Goal: Task Accomplishment & Management: Complete application form

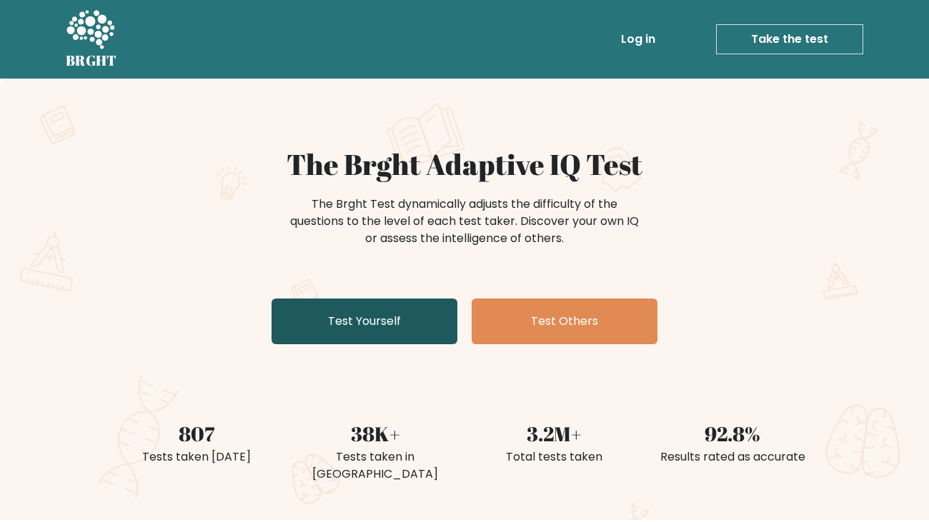
click at [359, 332] on link "Test Yourself" at bounding box center [364, 322] width 186 height 46
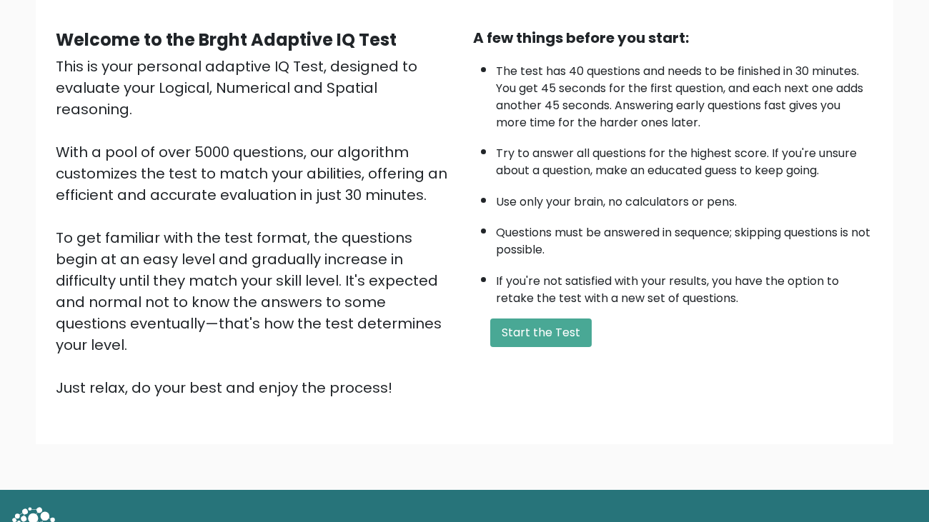
scroll to position [131, 0]
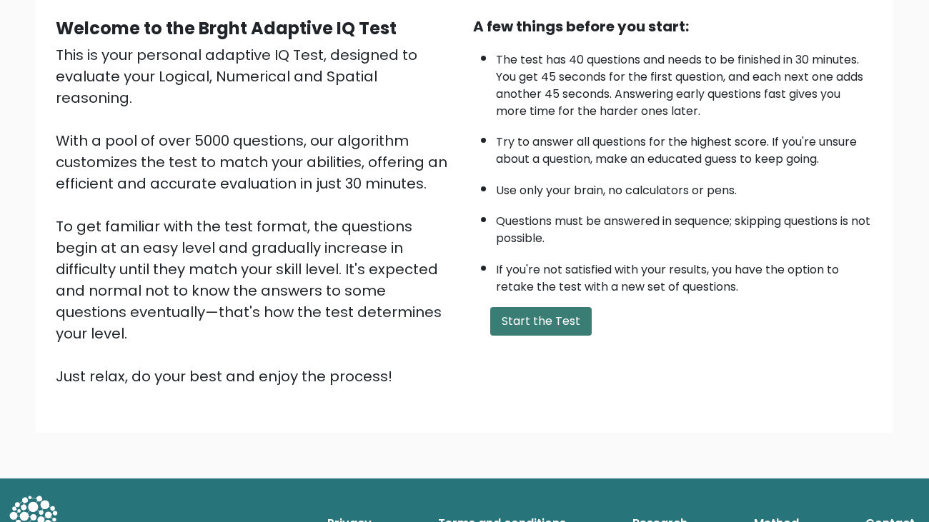
click at [517, 309] on button "Start the Test" at bounding box center [540, 321] width 101 height 29
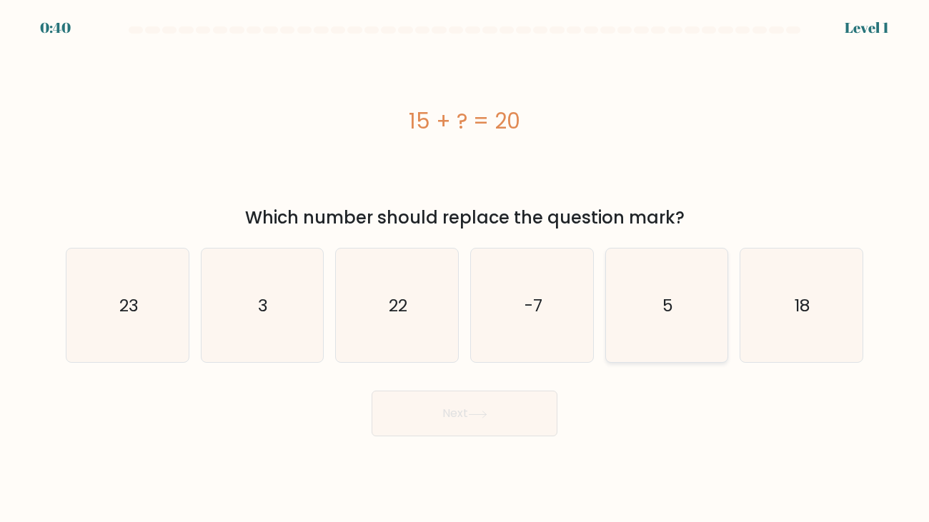
click at [705, 313] on icon "5" at bounding box center [666, 306] width 114 height 114
click at [465, 269] on input "e. 5" at bounding box center [464, 264] width 1 height 7
radio input "true"
click at [486, 404] on button "Next" at bounding box center [465, 414] width 186 height 46
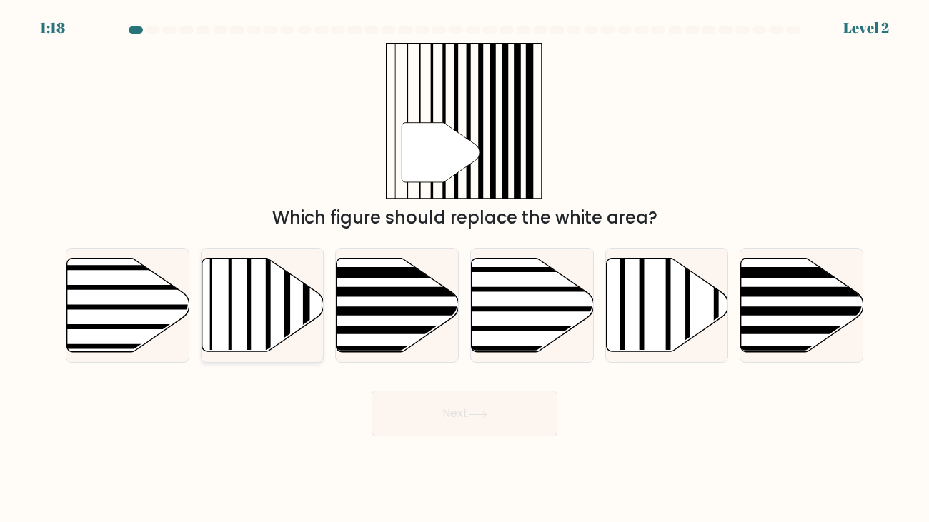
click at [249, 297] on line at bounding box center [249, 256] width 0 height 246
click at [464, 269] on input "b." at bounding box center [464, 264] width 1 height 7
radio input "true"
click at [444, 425] on button "Next" at bounding box center [465, 414] width 186 height 46
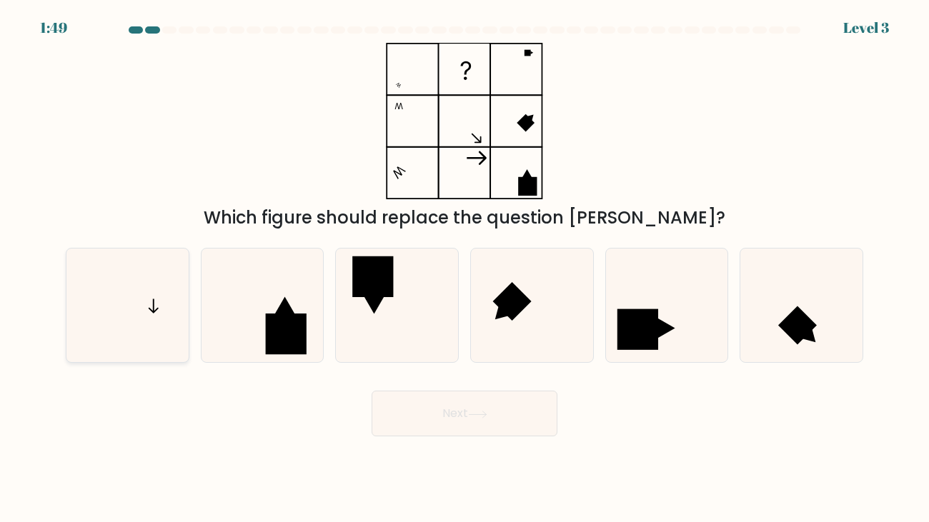
click at [173, 279] on icon at bounding box center [128, 306] width 114 height 114
click at [464, 269] on input "a." at bounding box center [464, 264] width 1 height 7
radio input "true"
click at [487, 415] on icon at bounding box center [477, 415] width 19 height 8
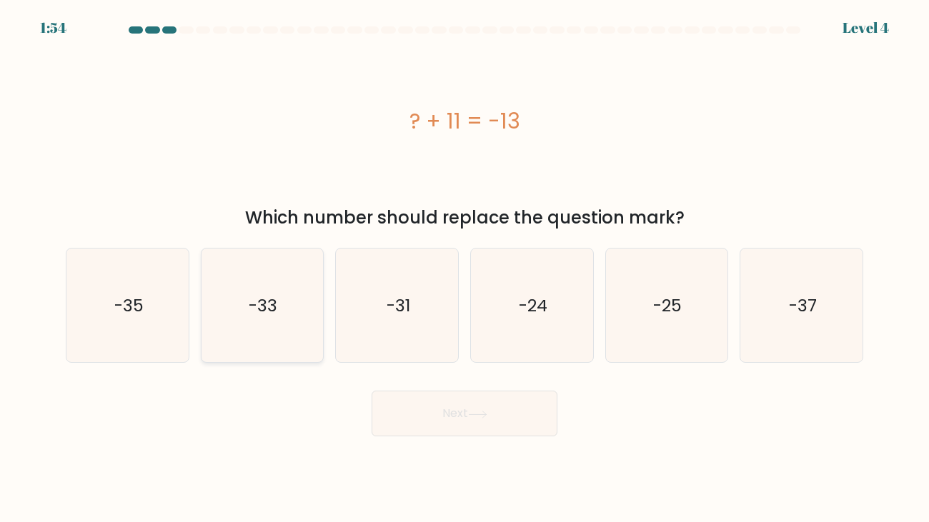
click at [301, 306] on icon "-33" at bounding box center [262, 306] width 114 height 114
click at [464, 269] on input "b. -33" at bounding box center [464, 264] width 1 height 7
radio input "true"
click at [643, 319] on icon "-25" at bounding box center [666, 306] width 114 height 114
click at [465, 269] on input "e. -25" at bounding box center [464, 264] width 1 height 7
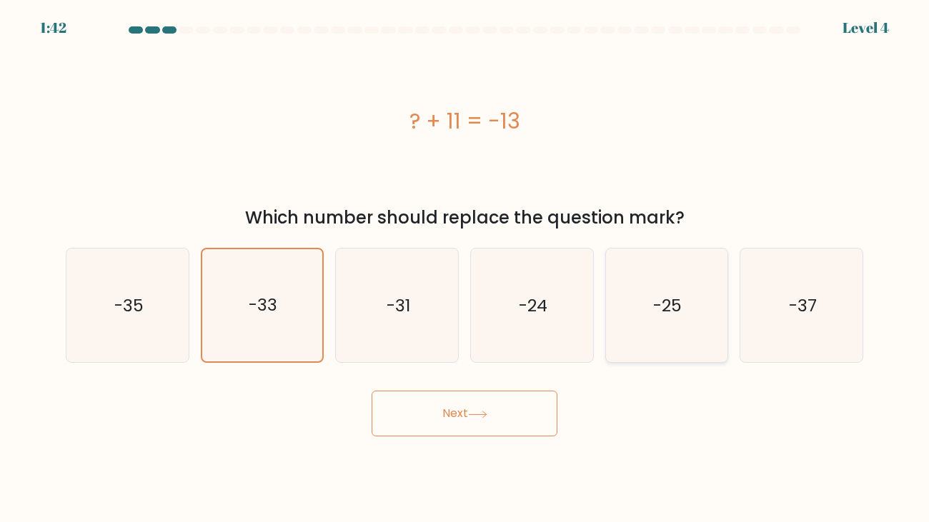
radio input "true"
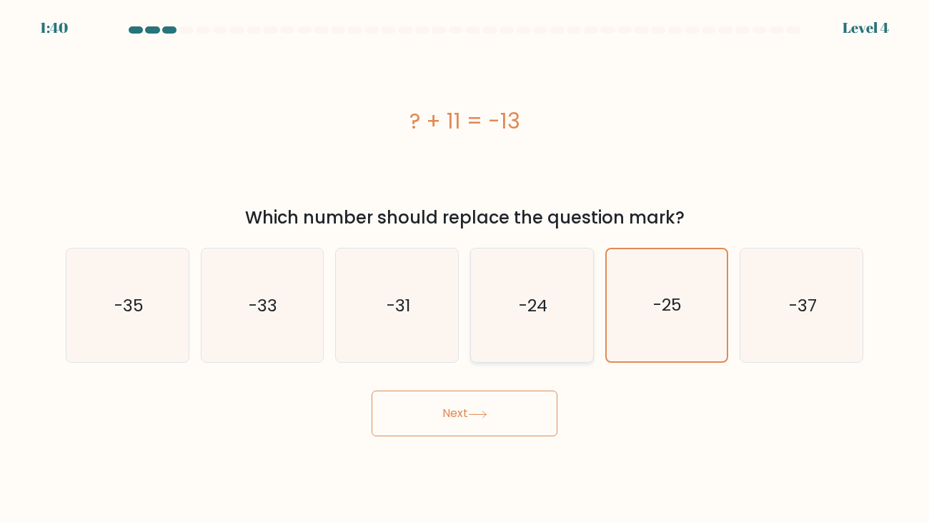
click at [570, 301] on icon "-24" at bounding box center [532, 306] width 114 height 114
click at [465, 269] on input "d. -24" at bounding box center [464, 264] width 1 height 7
radio input "true"
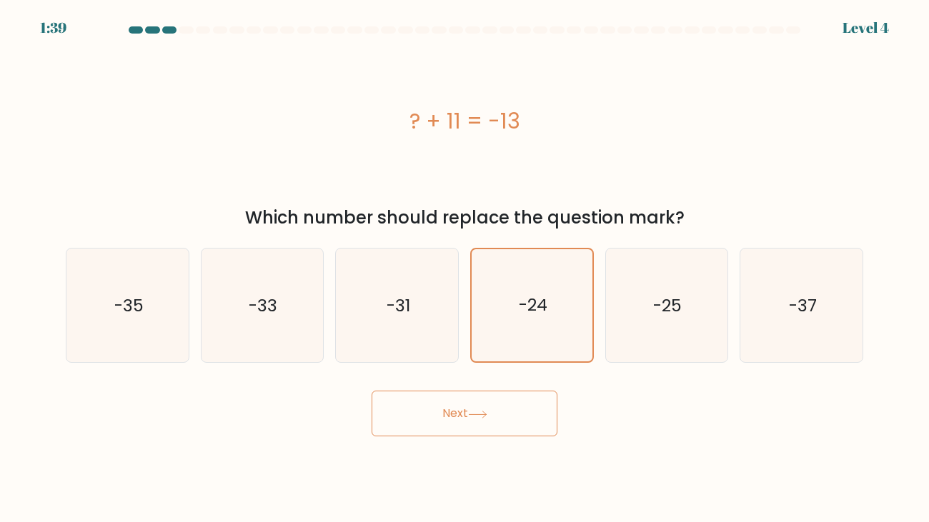
click at [461, 400] on button "Next" at bounding box center [465, 414] width 186 height 46
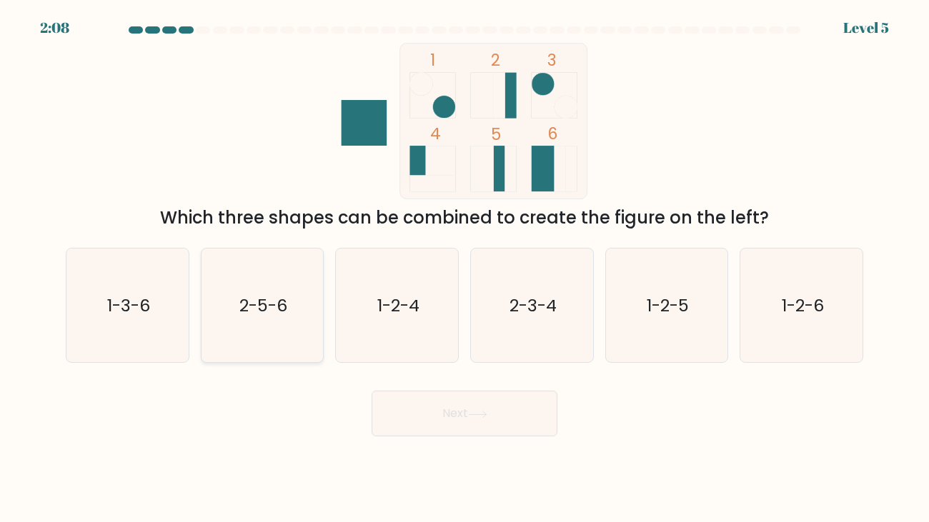
click at [298, 299] on icon "2-5-6" at bounding box center [262, 306] width 114 height 114
click at [464, 269] on input "b. 2-5-6" at bounding box center [464, 264] width 1 height 7
radio input "true"
click at [422, 400] on button "Next" at bounding box center [465, 414] width 186 height 46
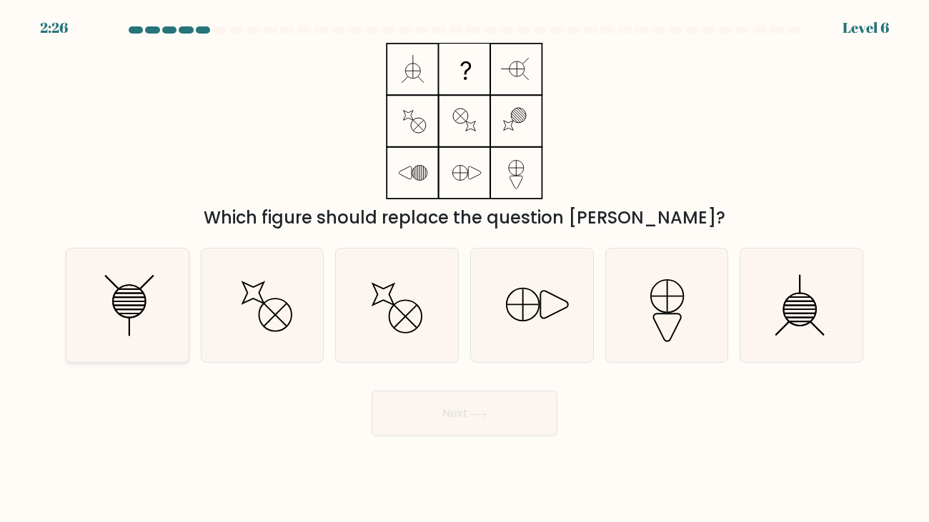
click at [151, 304] on icon at bounding box center [128, 306] width 114 height 114
click at [464, 269] on input "a." at bounding box center [464, 264] width 1 height 7
radio input "true"
click at [482, 411] on icon at bounding box center [477, 415] width 19 height 8
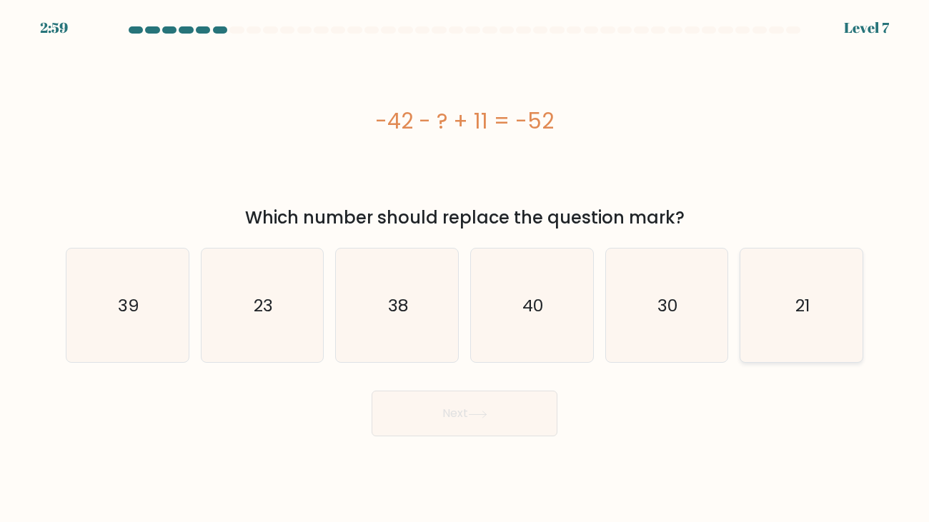
click at [808, 286] on icon "21" at bounding box center [801, 306] width 114 height 114
click at [465, 269] on input "f. 21" at bounding box center [464, 264] width 1 height 7
radio input "true"
click at [804, 274] on icon "21" at bounding box center [801, 305] width 112 height 112
click at [465, 269] on input "f. 21" at bounding box center [464, 264] width 1 height 7
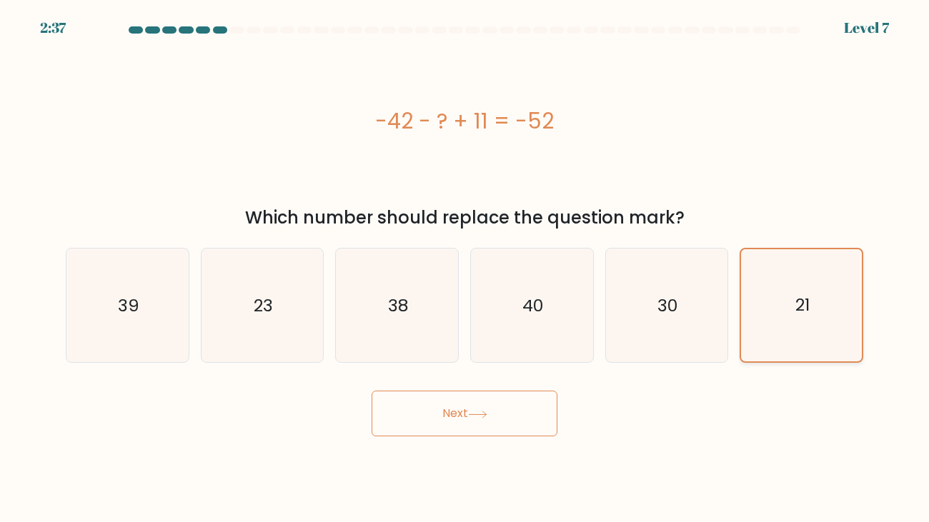
click at [801, 271] on icon "21" at bounding box center [801, 305] width 112 height 112
click at [465, 269] on input "f. 21" at bounding box center [464, 264] width 1 height 7
click at [801, 271] on icon "21" at bounding box center [801, 305] width 112 height 112
click at [465, 269] on input "f. 21" at bounding box center [464, 264] width 1 height 7
click at [792, 283] on icon "21" at bounding box center [801, 305] width 112 height 112
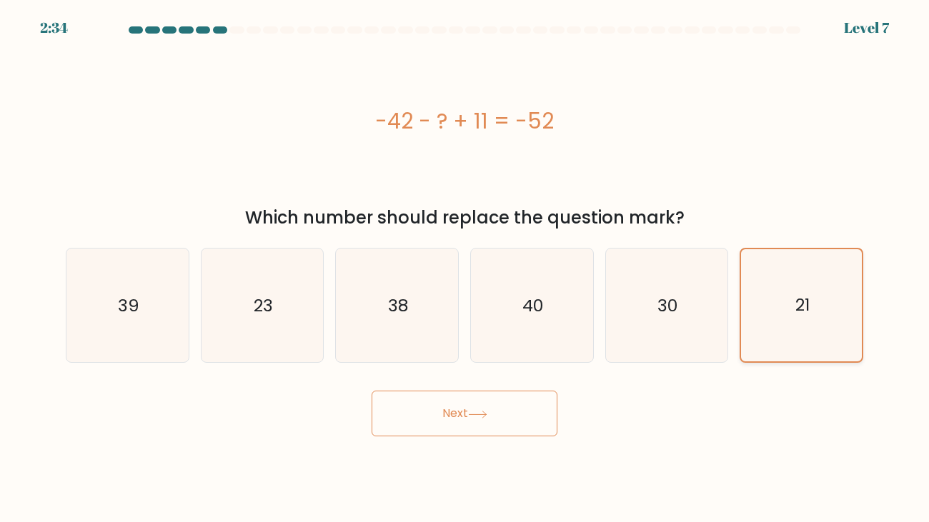
click at [465, 269] on input "f. 21" at bounding box center [464, 264] width 1 height 7
click at [467, 414] on button "Next" at bounding box center [465, 414] width 186 height 46
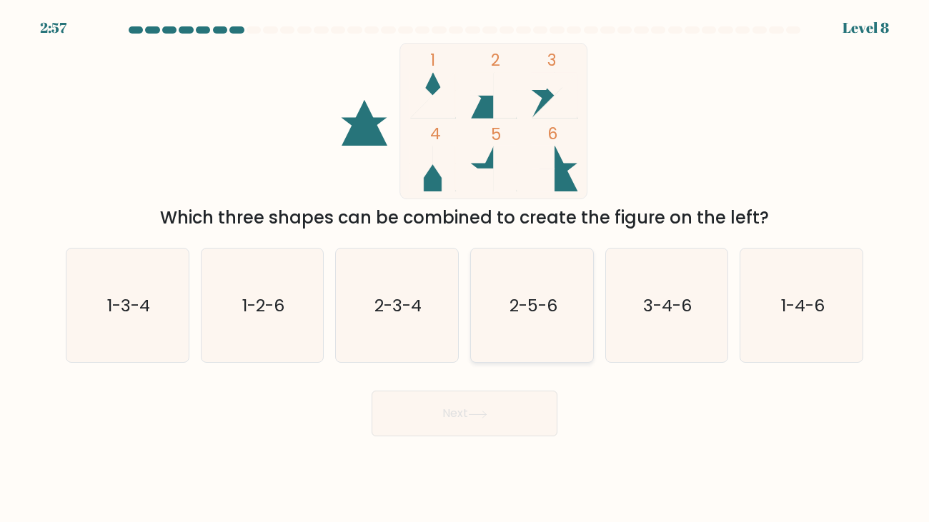
click at [535, 319] on icon "2-5-6" at bounding box center [532, 306] width 114 height 114
click at [465, 269] on input "d. 2-5-6" at bounding box center [464, 264] width 1 height 7
radio input "true"
click at [481, 412] on icon at bounding box center [477, 415] width 19 height 8
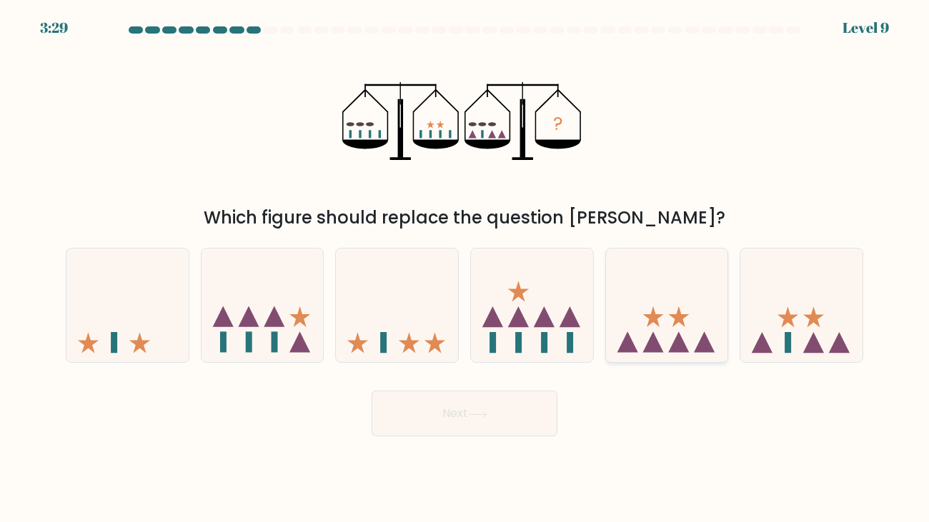
click at [665, 322] on icon at bounding box center [667, 305] width 122 height 101
click at [465, 269] on input "e." at bounding box center [464, 264] width 1 height 7
radio input "true"
click at [447, 440] on body "3:28 Level 9" at bounding box center [464, 261] width 929 height 522
click at [450, 409] on button "Next" at bounding box center [465, 414] width 186 height 46
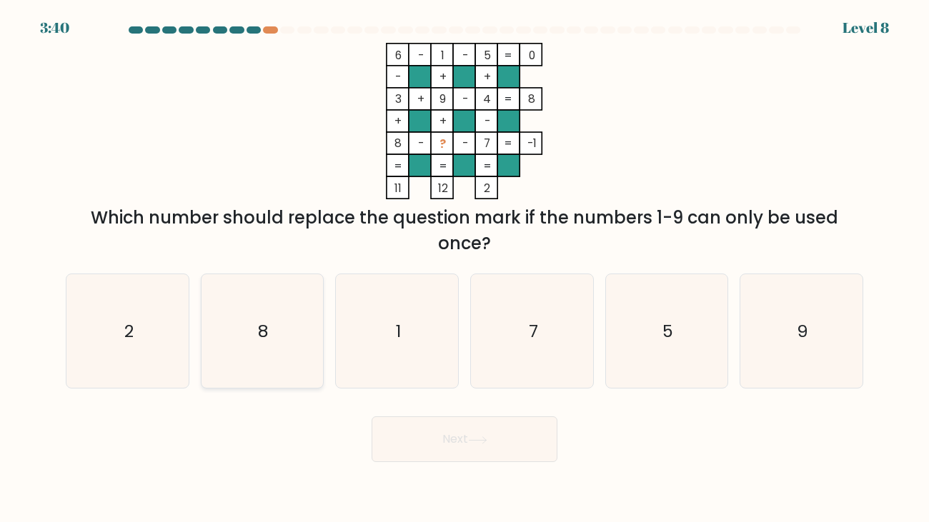
click at [253, 349] on icon "8" at bounding box center [262, 331] width 114 height 114
click at [464, 269] on input "b. 8" at bounding box center [464, 264] width 1 height 7
radio input "true"
click at [517, 399] on form at bounding box center [464, 244] width 929 height 436
click at [518, 434] on button "Next" at bounding box center [465, 440] width 186 height 46
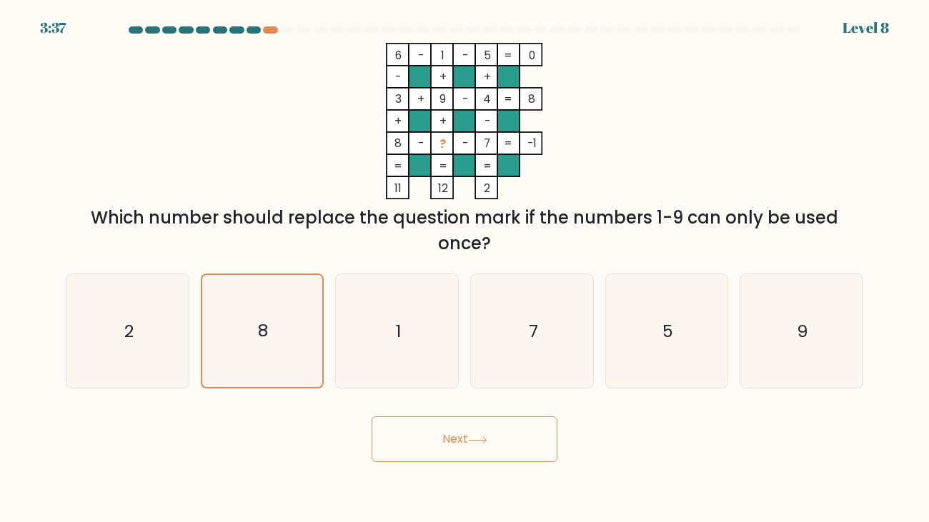
click at [517, 460] on button "Next" at bounding box center [465, 440] width 186 height 46
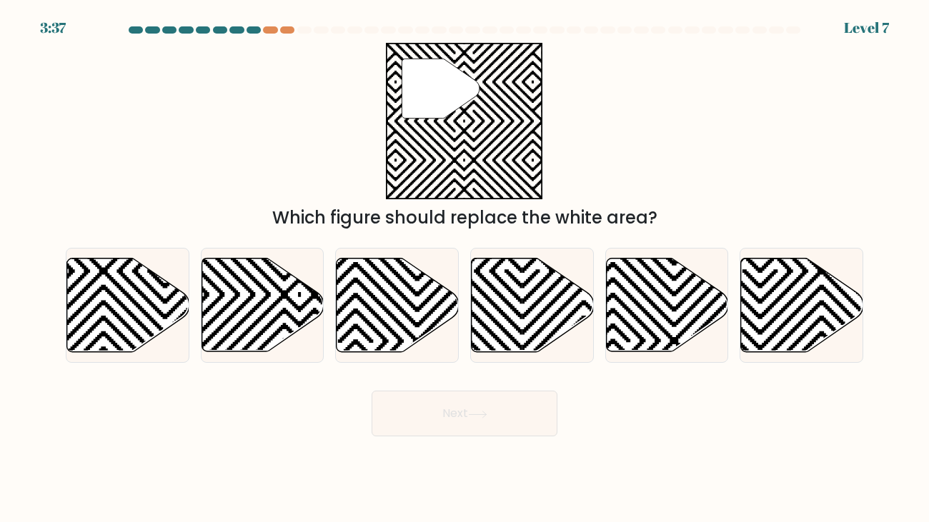
click at [509, 435] on button "Next" at bounding box center [465, 414] width 186 height 46
click at [99, 291] on icon at bounding box center [165, 256] width 246 height 246
click at [464, 269] on input "a." at bounding box center [464, 264] width 1 height 7
radio input "true"
click at [473, 419] on button "Next" at bounding box center [465, 414] width 186 height 46
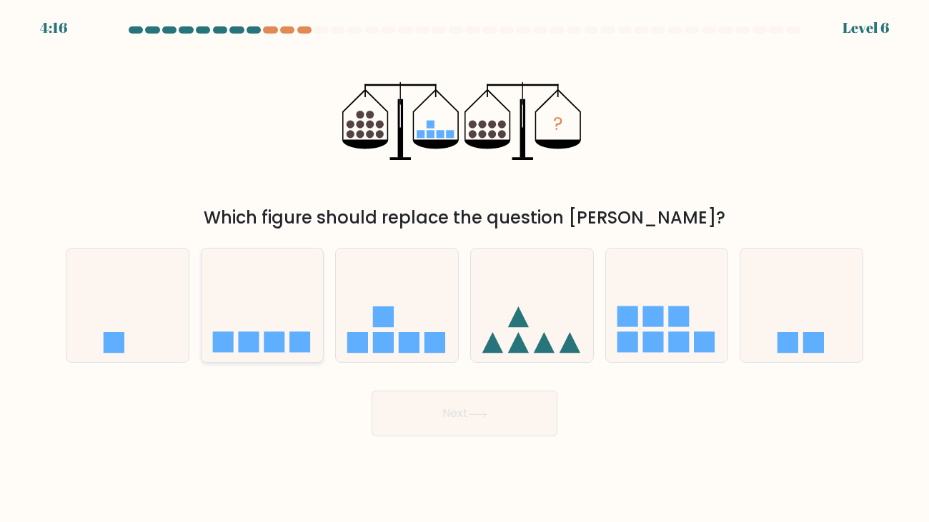
click at [308, 310] on icon at bounding box center [262, 305] width 122 height 101
click at [464, 269] on input "b." at bounding box center [464, 264] width 1 height 7
radio input "true"
click at [426, 427] on button "Next" at bounding box center [465, 414] width 186 height 46
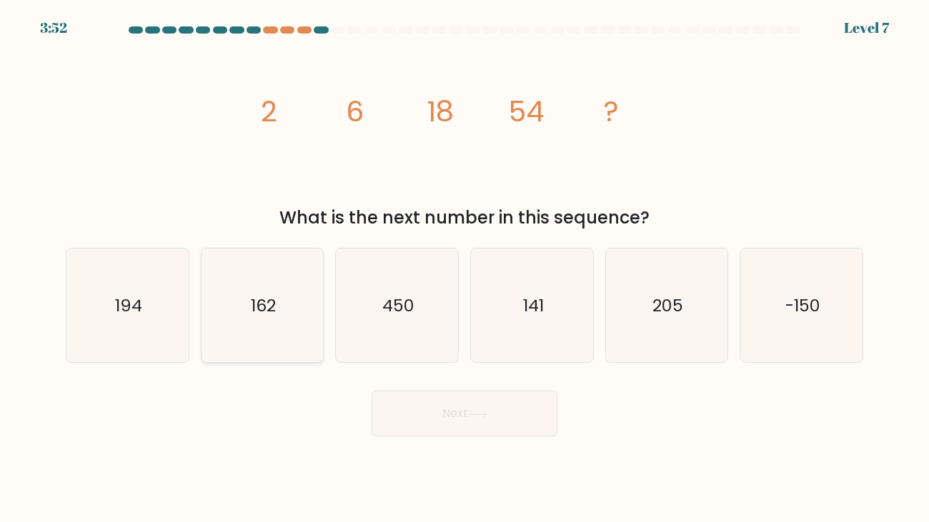
click at [261, 318] on icon "162" at bounding box center [262, 306] width 114 height 114
click at [464, 269] on input "b. 162" at bounding box center [464, 264] width 1 height 7
radio input "true"
click at [534, 422] on button "Next" at bounding box center [465, 414] width 186 height 46
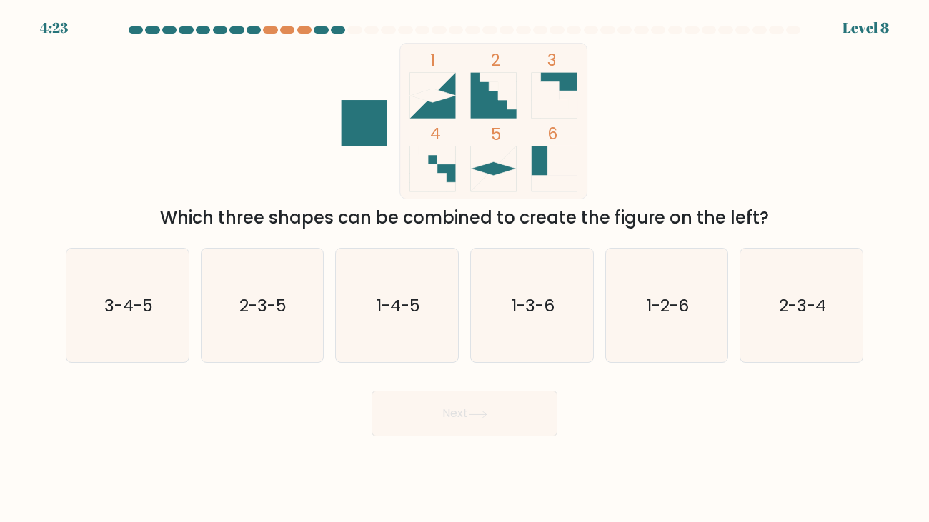
click at [547, 98] on icon at bounding box center [555, 96] width 46 height 46
drag, startPoint x: 294, startPoint y: 299, endPoint x: 247, endPoint y: 324, distance: 53.4
click at [247, 324] on icon "2-3-5" at bounding box center [262, 306] width 114 height 114
click at [785, 314] on text "2-3-4" at bounding box center [802, 306] width 47 height 24
click at [465, 269] on input "f. 2-3-4" at bounding box center [464, 264] width 1 height 7
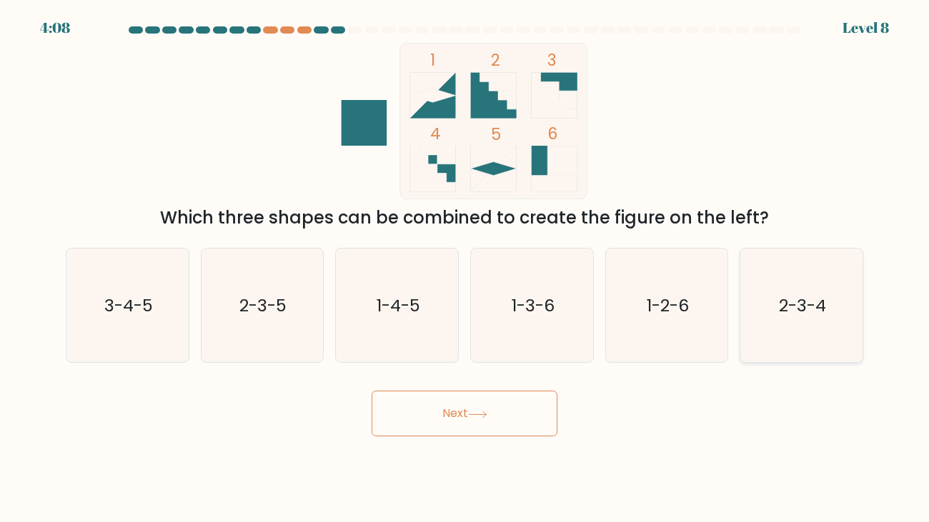
radio input "true"
click at [504, 423] on button "Next" at bounding box center [465, 414] width 186 height 46
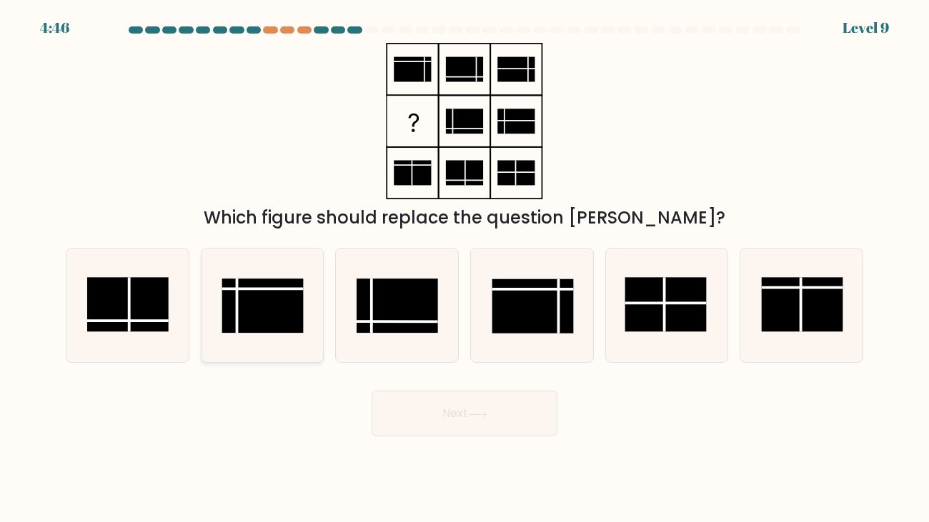
click at [234, 320] on rect at bounding box center [262, 306] width 81 height 54
click at [464, 269] on input "b." at bounding box center [464, 264] width 1 height 7
radio input "true"
click at [469, 417] on button "Next" at bounding box center [465, 414] width 186 height 46
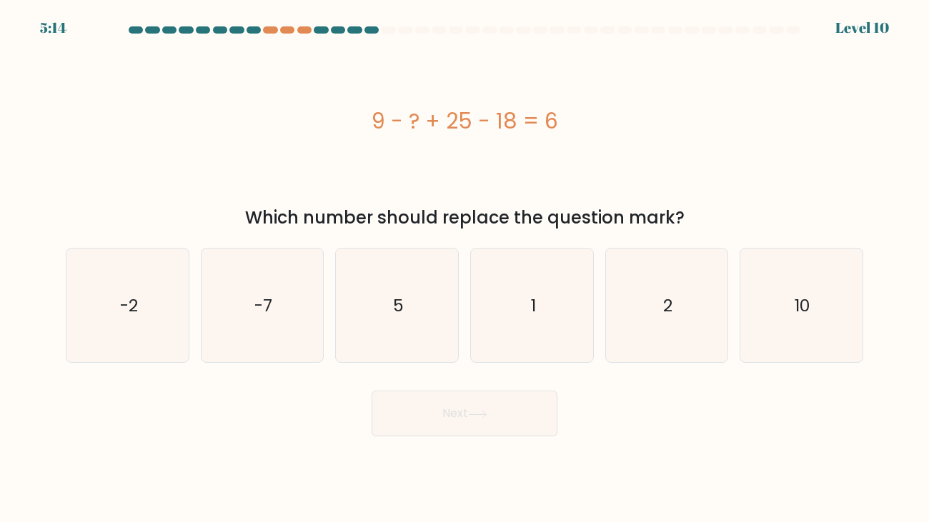
click at [559, 137] on div "9 - ? + 25 - 18 = 6" at bounding box center [464, 121] width 797 height 156
click at [877, 294] on form "a. 5" at bounding box center [464, 231] width 929 height 410
click at [802, 297] on text "10" at bounding box center [802, 306] width 16 height 24
click at [465, 269] on input "f. 10" at bounding box center [464, 264] width 1 height 7
radio input "true"
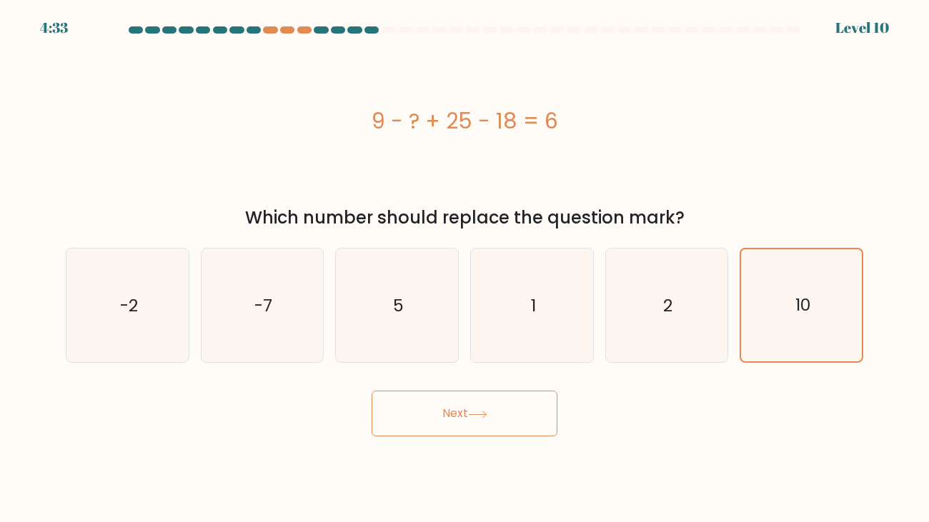
click at [474, 429] on button "Next" at bounding box center [465, 414] width 186 height 46
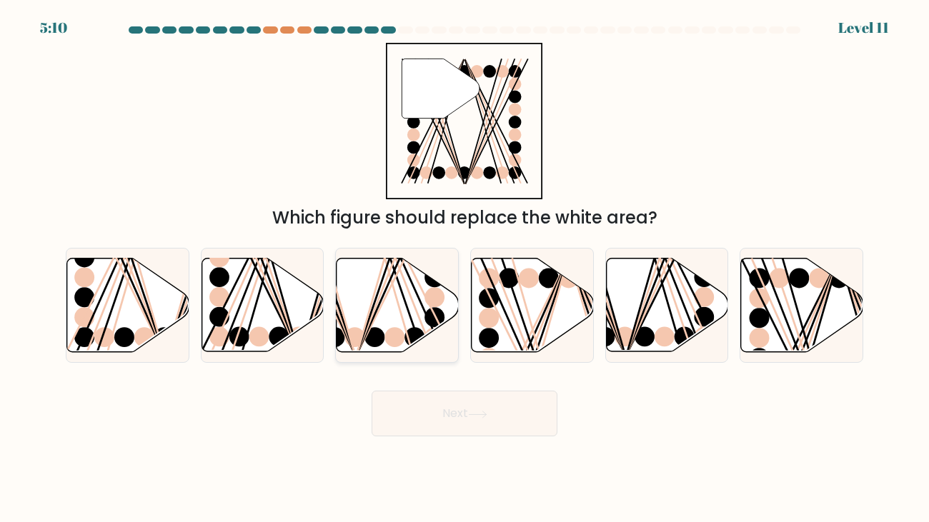
click at [404, 337] on ellipse at bounding box center [395, 337] width 20 height 20
click at [464, 269] on input "c." at bounding box center [464, 264] width 1 height 7
radio input "true"
click at [498, 406] on button "Next" at bounding box center [465, 414] width 186 height 46
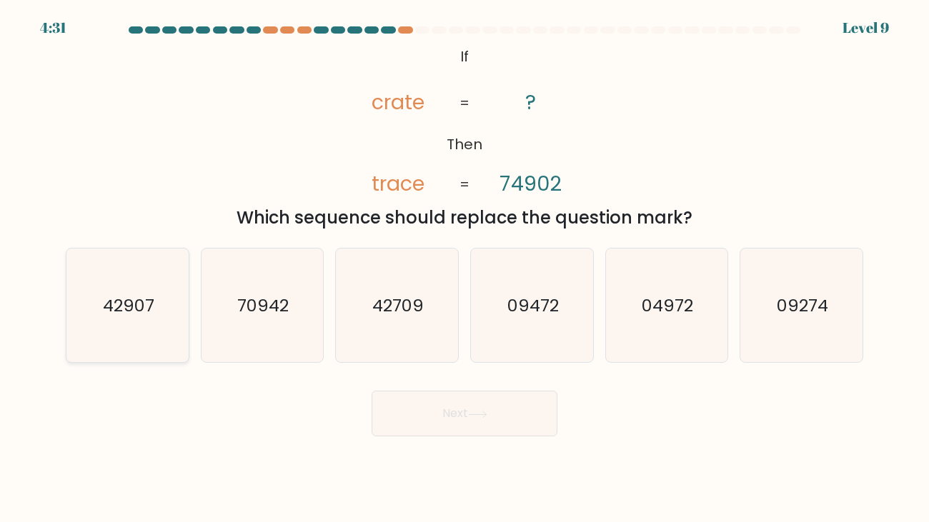
click at [109, 324] on icon "42907" at bounding box center [128, 306] width 114 height 114
click at [464, 269] on input "a. 42907" at bounding box center [464, 264] width 1 height 7
radio input "true"
click at [408, 398] on button "Next" at bounding box center [465, 414] width 186 height 46
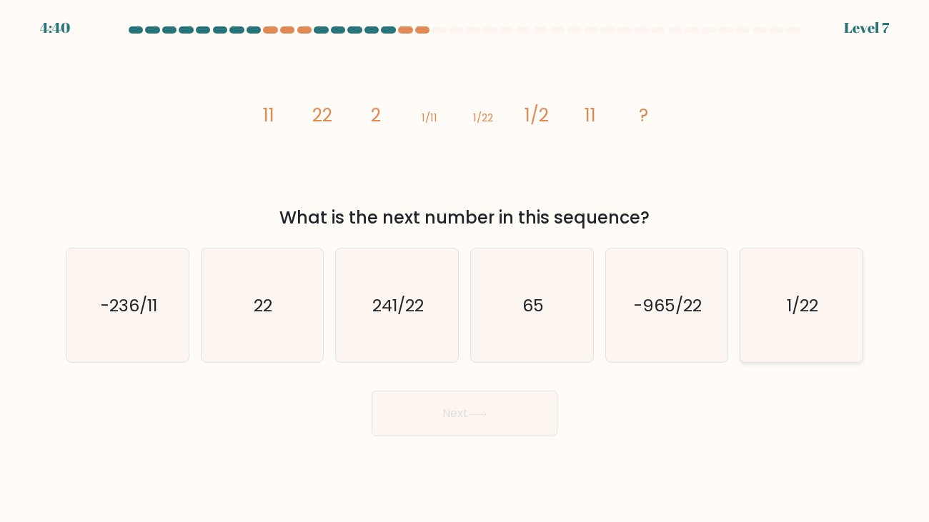
click at [815, 348] on icon "1/22" at bounding box center [801, 306] width 114 height 114
click at [465, 269] on input "f. 1/22" at bounding box center [464, 264] width 1 height 7
radio input "true"
click at [218, 311] on icon "22" at bounding box center [262, 306] width 114 height 114
click at [464, 269] on input "b. 22" at bounding box center [464, 264] width 1 height 7
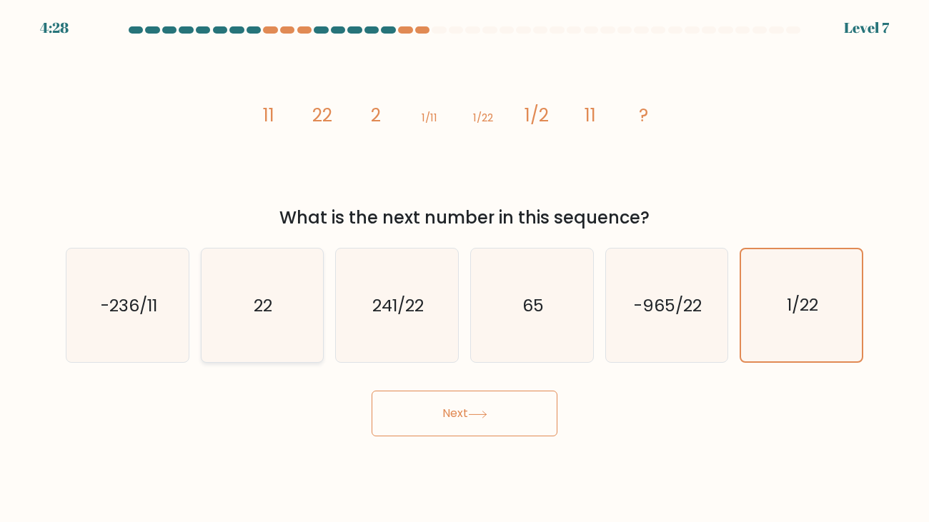
radio input "true"
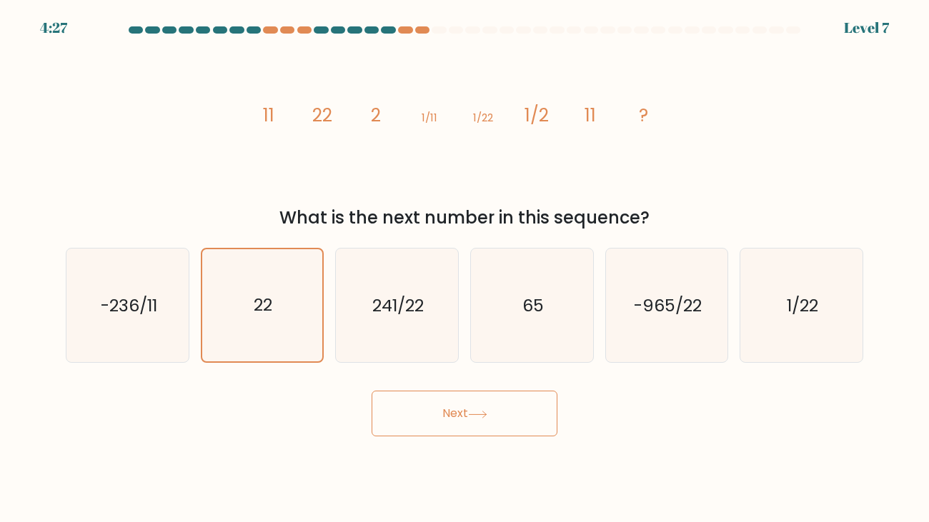
click at [439, 437] on body "4:27 Level 7" at bounding box center [464, 261] width 929 height 522
click at [443, 427] on button "Next" at bounding box center [465, 414] width 186 height 46
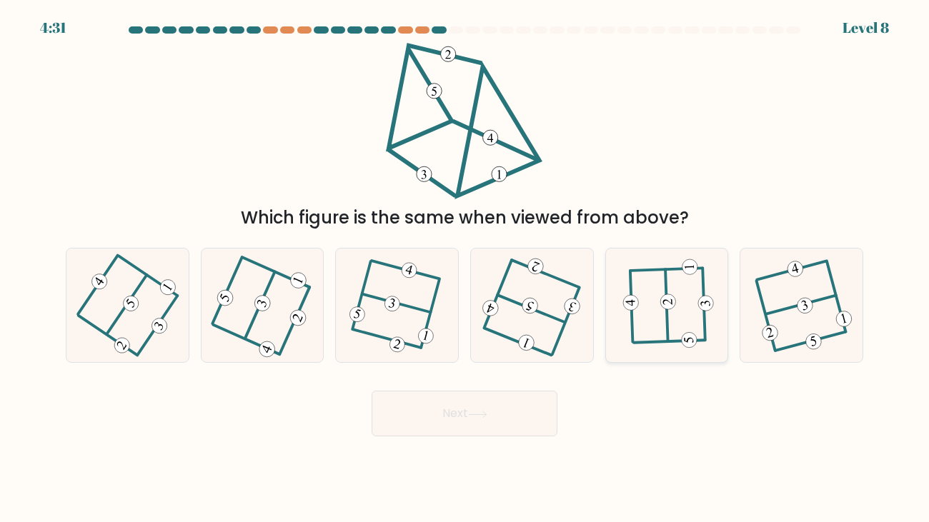
click at [655, 312] on icon at bounding box center [666, 305] width 89 height 91
click at [465, 269] on input "e." at bounding box center [464, 264] width 1 height 7
radio input "true"
click at [535, 415] on button "Next" at bounding box center [465, 414] width 186 height 46
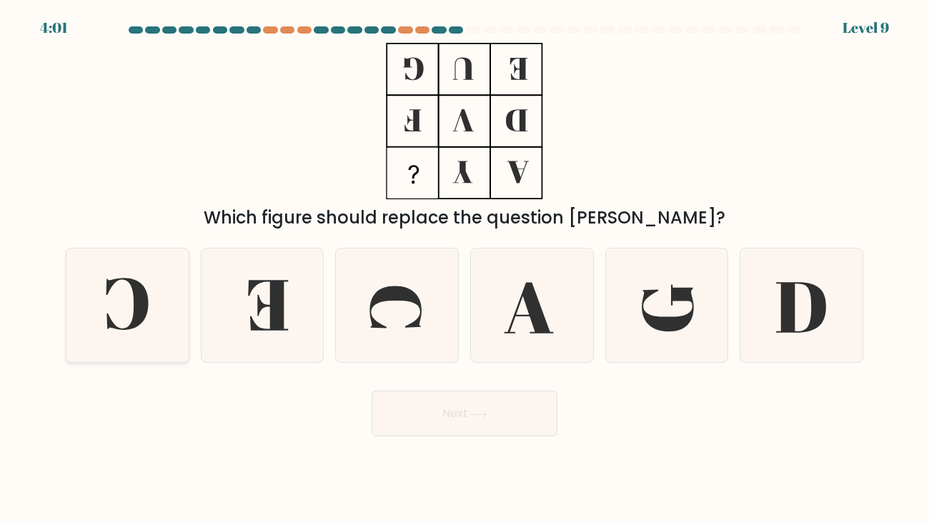
click at [169, 291] on icon at bounding box center [128, 306] width 114 height 114
click at [464, 269] on input "a." at bounding box center [464, 264] width 1 height 7
radio input "true"
click at [489, 423] on button "Next" at bounding box center [465, 414] width 186 height 46
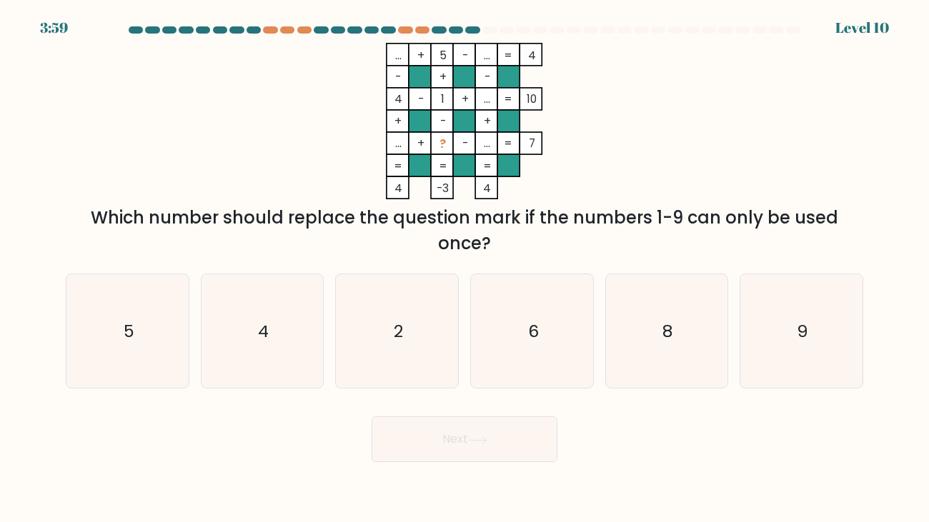
click at [489, 423] on button "Next" at bounding box center [465, 440] width 186 height 46
click at [784, 331] on icon "9" at bounding box center [801, 331] width 114 height 114
click at [465, 269] on input "f. 9" at bounding box center [464, 264] width 1 height 7
radio input "true"
click at [524, 447] on button "Next" at bounding box center [465, 440] width 186 height 46
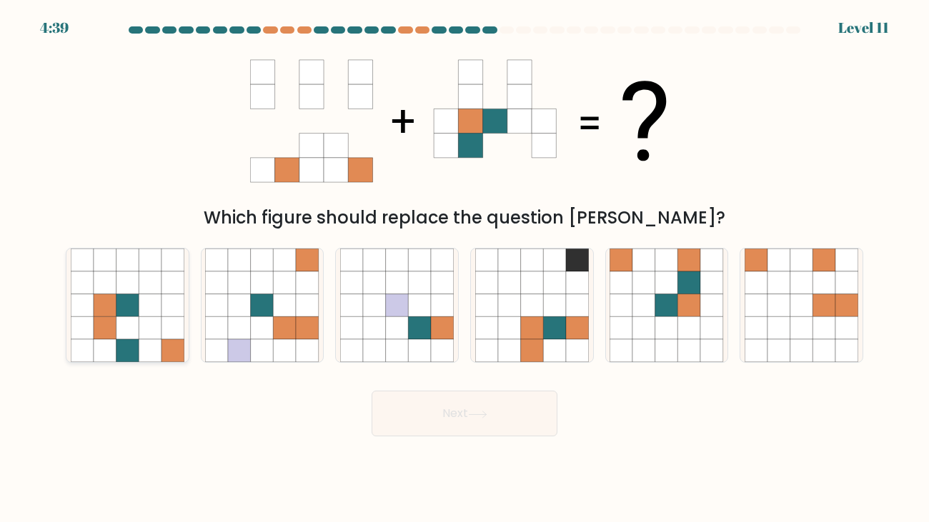
click at [156, 343] on icon at bounding box center [150, 350] width 23 height 23
click at [464, 269] on input "a." at bounding box center [464, 264] width 1 height 7
radio input "true"
click at [657, 334] on icon at bounding box center [666, 328] width 23 height 23
click at [465, 269] on input "e." at bounding box center [464, 264] width 1 height 7
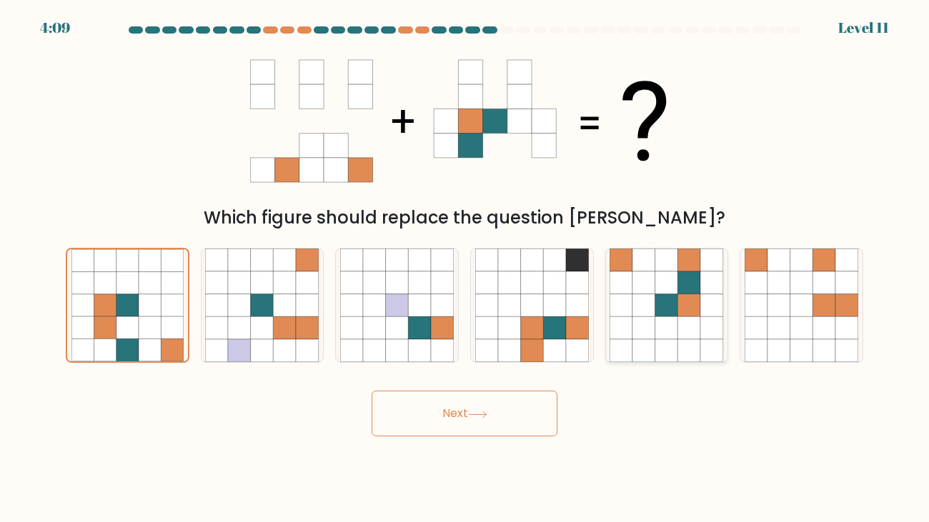
radio input "true"
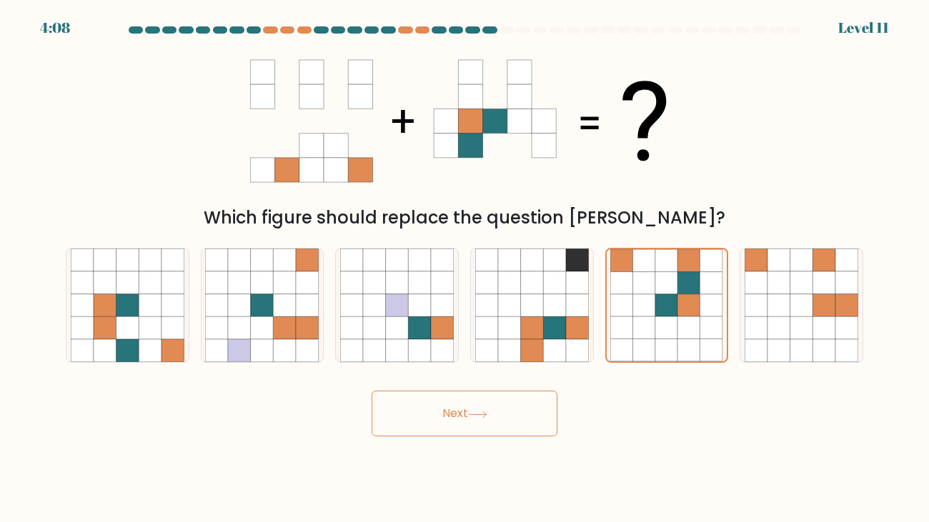
click at [489, 409] on button "Next" at bounding box center [465, 414] width 186 height 46
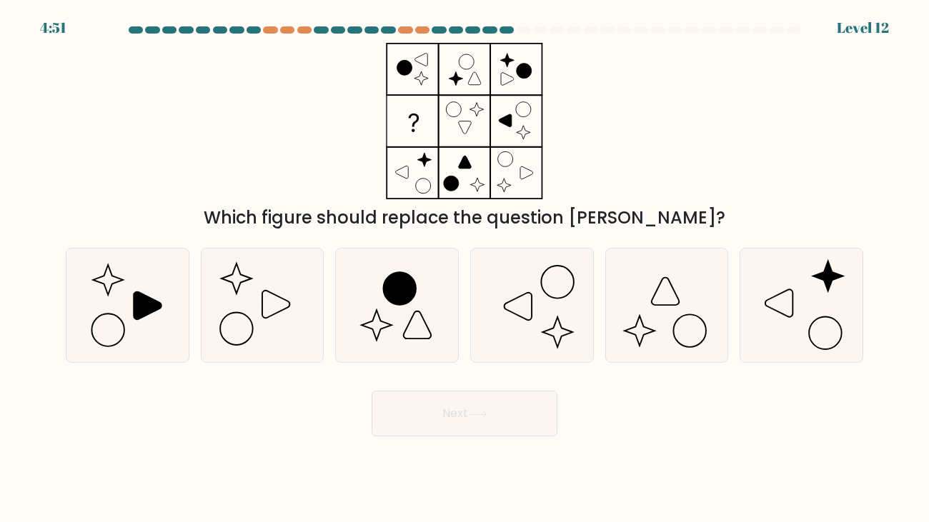
click at [499, 417] on button "Next" at bounding box center [465, 414] width 186 height 46
click at [299, 312] on icon at bounding box center [262, 306] width 114 height 114
click at [464, 269] on input "b." at bounding box center [464, 264] width 1 height 7
radio input "true"
click at [534, 421] on button "Next" at bounding box center [465, 414] width 186 height 46
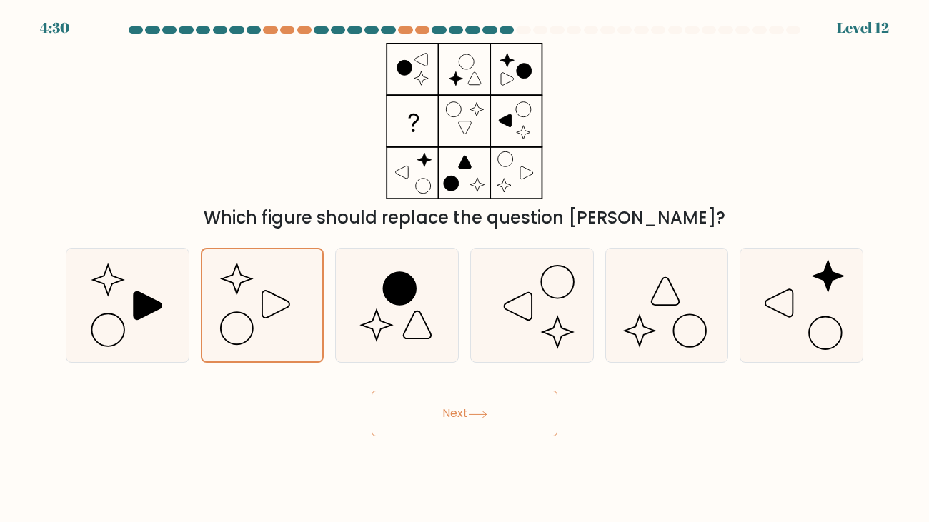
click at [534, 421] on button "Next" at bounding box center [465, 414] width 186 height 46
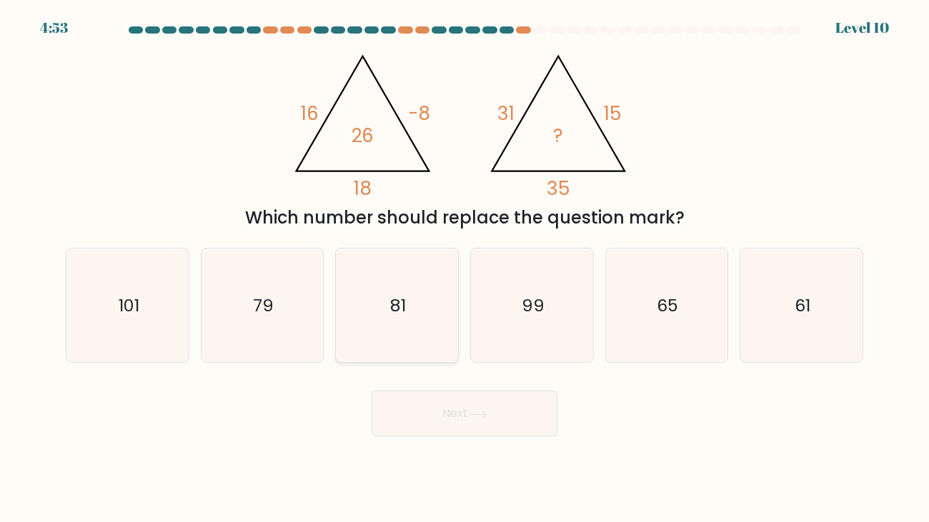
click at [445, 271] on icon "81" at bounding box center [397, 306] width 114 height 114
click at [464, 269] on input "c. 81" at bounding box center [464, 264] width 1 height 7
radio input "true"
click at [450, 390] on div "Next" at bounding box center [464, 408] width 814 height 56
click at [451, 396] on button "Next" at bounding box center [465, 414] width 186 height 46
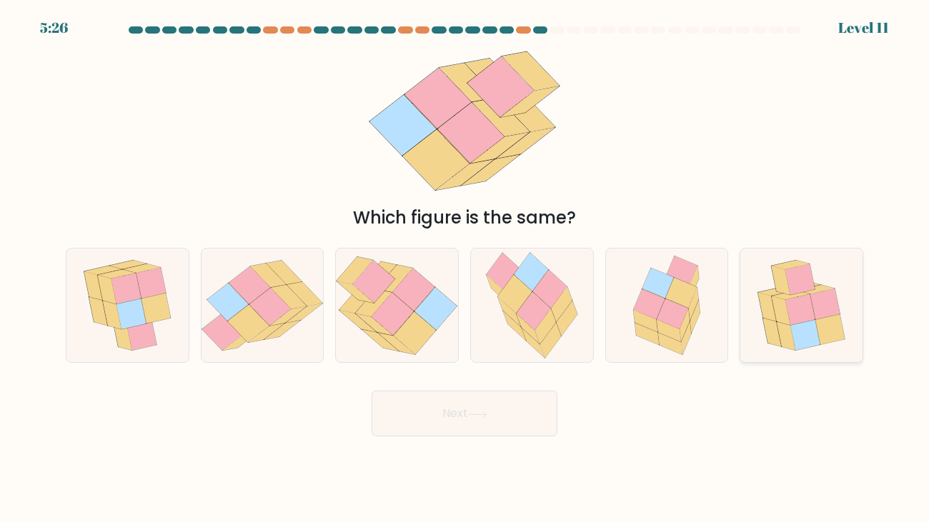
click at [804, 334] on icon at bounding box center [805, 335] width 30 height 31
click at [465, 269] on input "f." at bounding box center [464, 264] width 1 height 7
radio input "true"
click at [457, 441] on body "5:25 Level 11" at bounding box center [464, 261] width 929 height 522
click at [452, 434] on button "Next" at bounding box center [465, 414] width 186 height 46
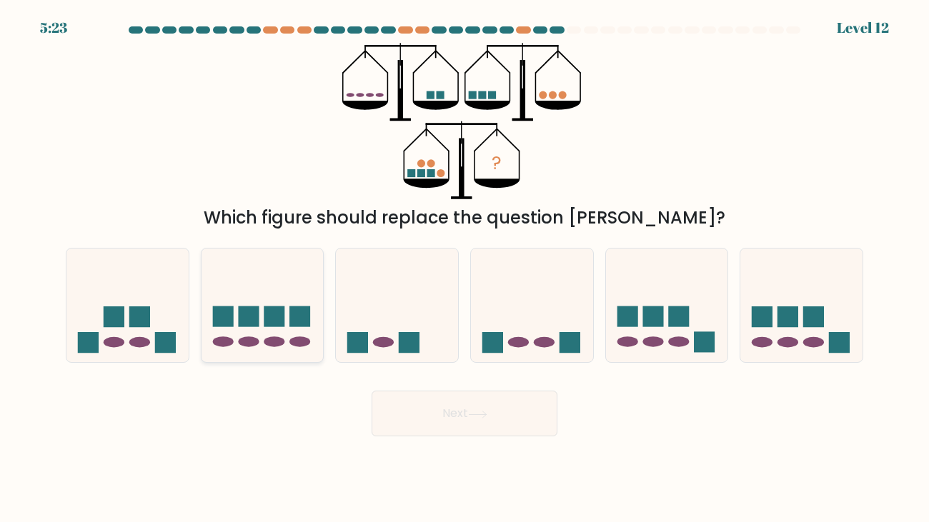
click at [237, 314] on icon at bounding box center [262, 305] width 122 height 101
click at [464, 269] on input "b." at bounding box center [464, 264] width 1 height 7
radio input "true"
click at [502, 406] on button "Next" at bounding box center [465, 414] width 186 height 46
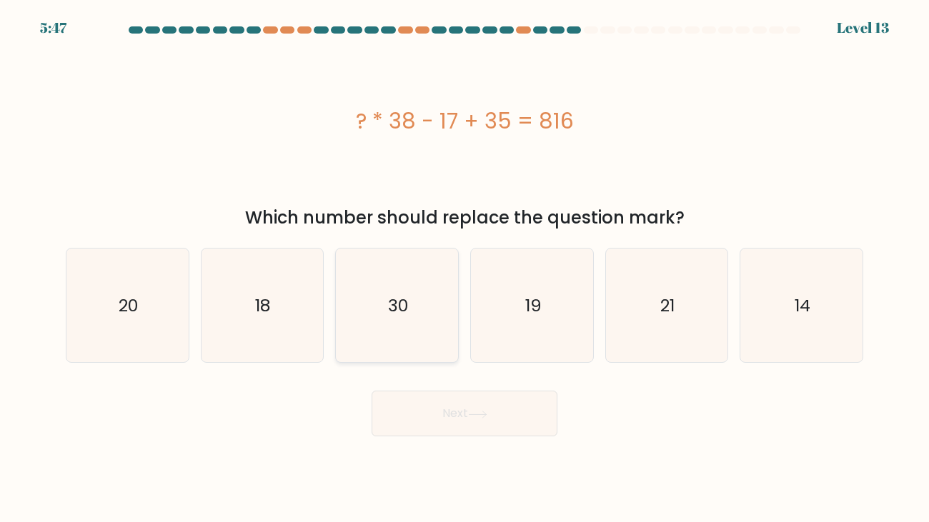
click at [428, 320] on icon "30" at bounding box center [397, 306] width 114 height 114
click at [464, 269] on input "c. 30" at bounding box center [464, 264] width 1 height 7
radio input "true"
click at [428, 320] on icon "30" at bounding box center [397, 305] width 112 height 112
click at [464, 269] on input "c. 30" at bounding box center [464, 264] width 1 height 7
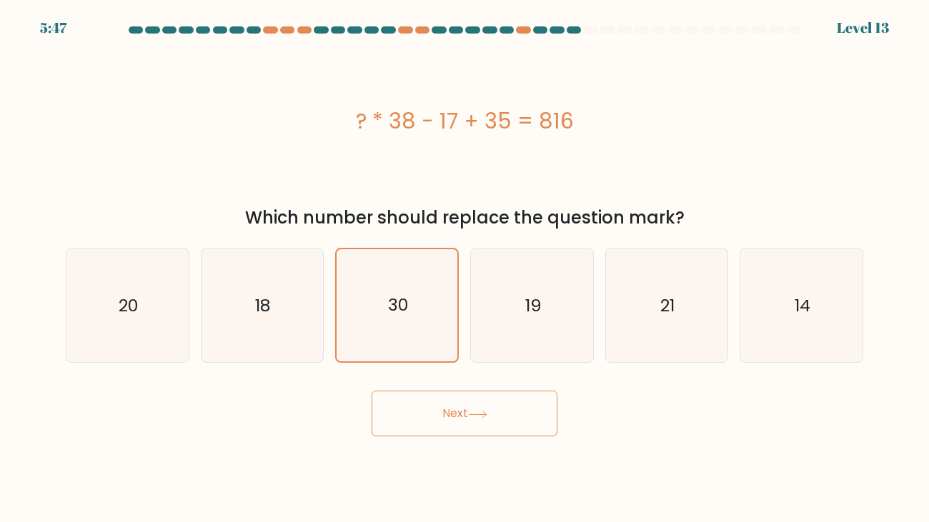
click at [479, 433] on button "Next" at bounding box center [465, 414] width 186 height 46
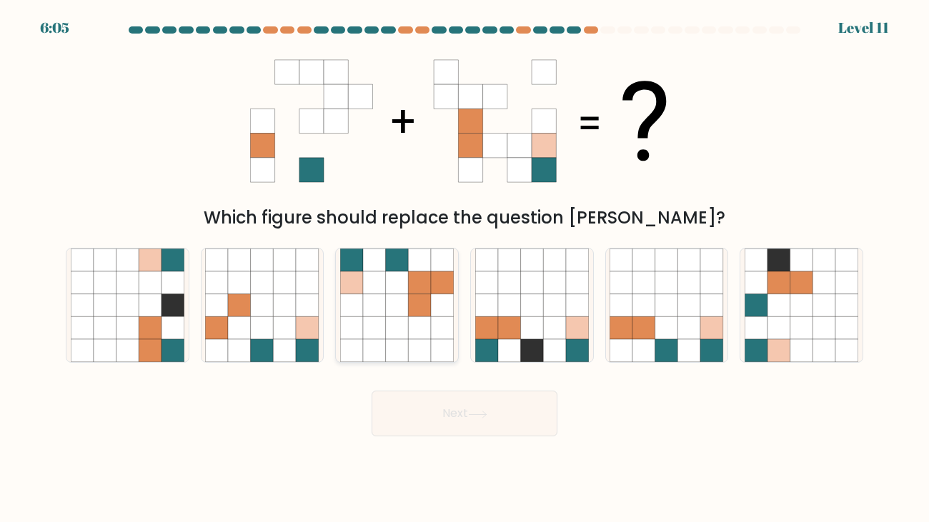
click at [362, 334] on icon at bounding box center [351, 328] width 23 height 23
click at [464, 269] on input "c." at bounding box center [464, 264] width 1 height 7
radio input "true"
click at [472, 419] on button "Next" at bounding box center [465, 414] width 186 height 46
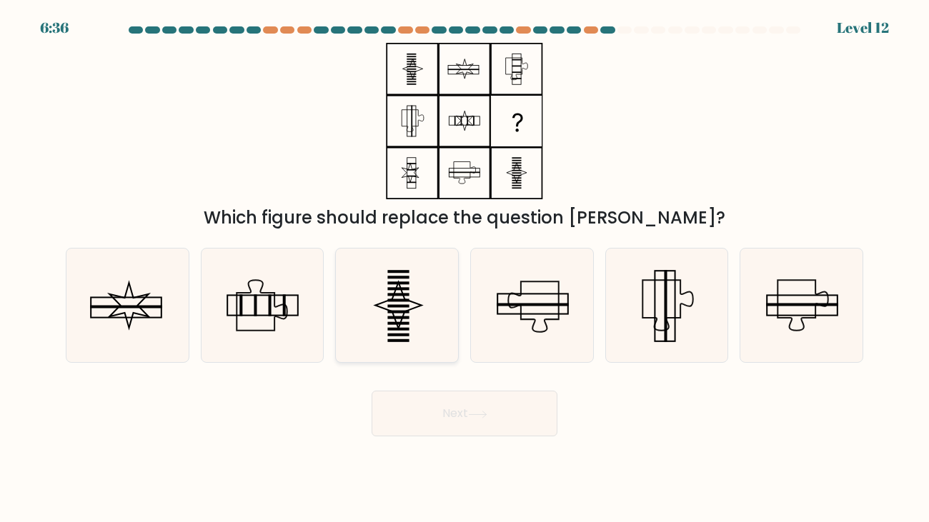
click at [337, 360] on div at bounding box center [397, 305] width 124 height 115
click at [464, 269] on input "c." at bounding box center [464, 264] width 1 height 7
radio input "true"
click at [312, 348] on icon at bounding box center [262, 306] width 114 height 114
click at [464, 269] on input "b." at bounding box center [464, 264] width 1 height 7
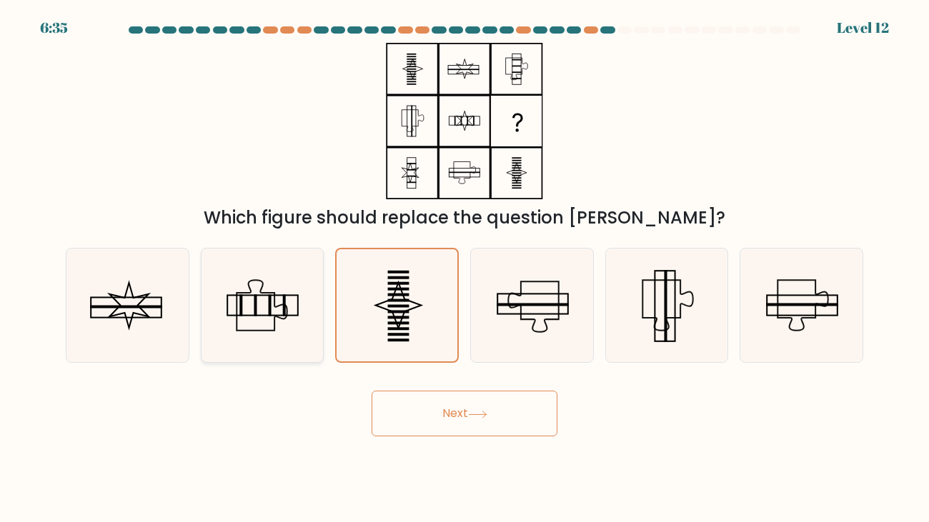
radio input "true"
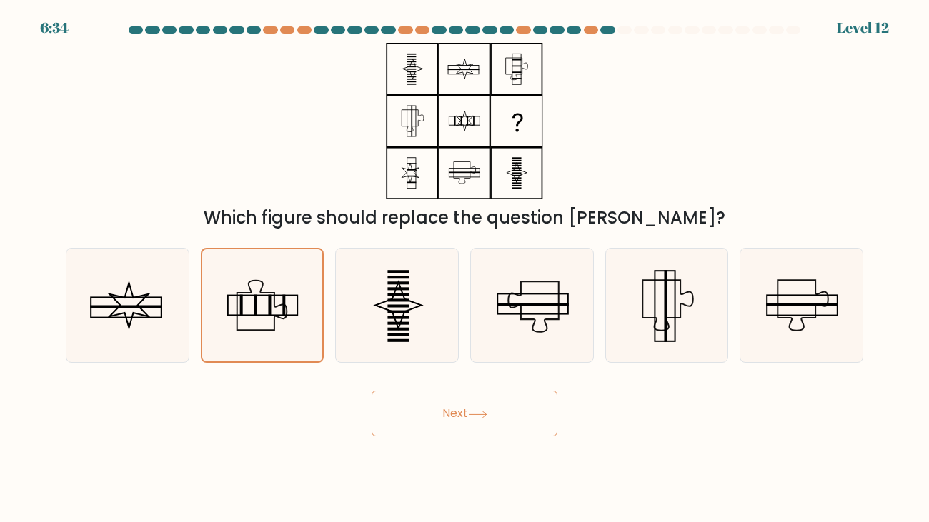
click at [449, 421] on button "Next" at bounding box center [465, 414] width 186 height 46
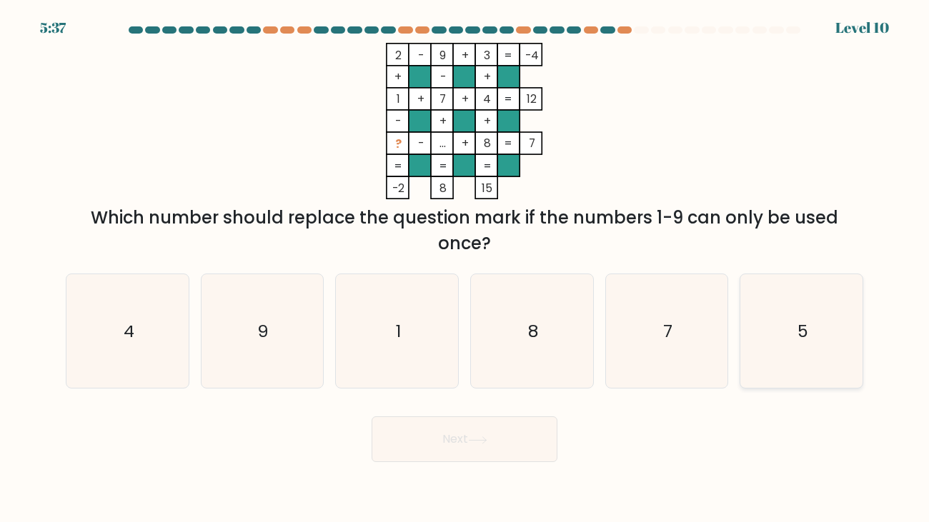
click at [742, 307] on div "5" at bounding box center [801, 331] width 124 height 115
click at [465, 269] on input "f. 5" at bounding box center [464, 264] width 1 height 7
radio input "true"
click at [515, 442] on button "Next" at bounding box center [465, 440] width 186 height 46
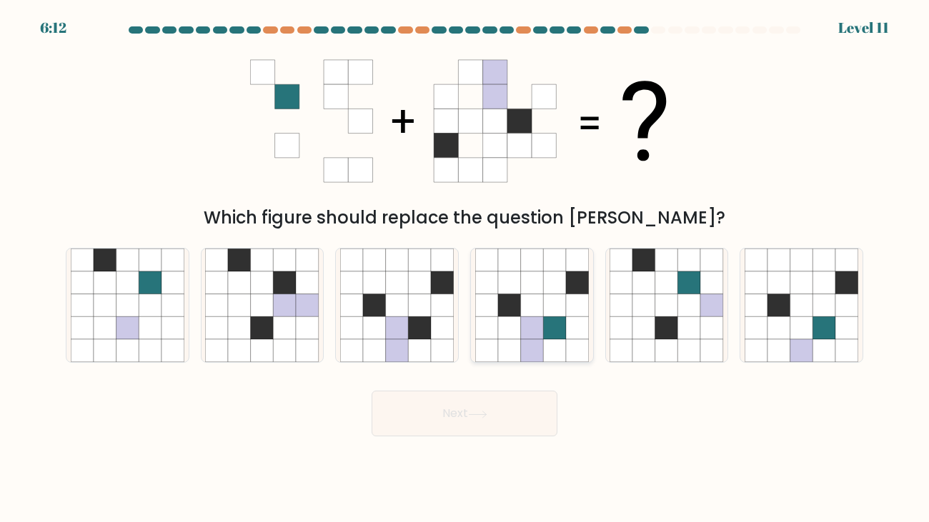
click at [539, 336] on icon at bounding box center [531, 328] width 23 height 23
click at [465, 269] on input "d." at bounding box center [464, 264] width 1 height 7
radio input "true"
click at [531, 418] on button "Next" at bounding box center [465, 414] width 186 height 46
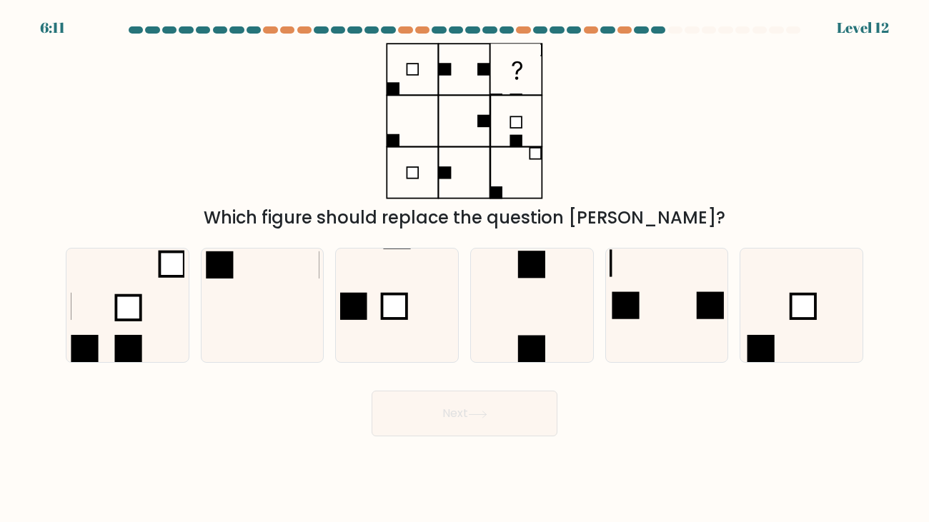
click at [531, 418] on button "Next" at bounding box center [465, 414] width 186 height 46
click at [780, 307] on icon at bounding box center [801, 306] width 114 height 114
click at [465, 269] on input "f." at bounding box center [464, 264] width 1 height 7
radio input "true"
click at [452, 411] on button "Next" at bounding box center [465, 414] width 186 height 46
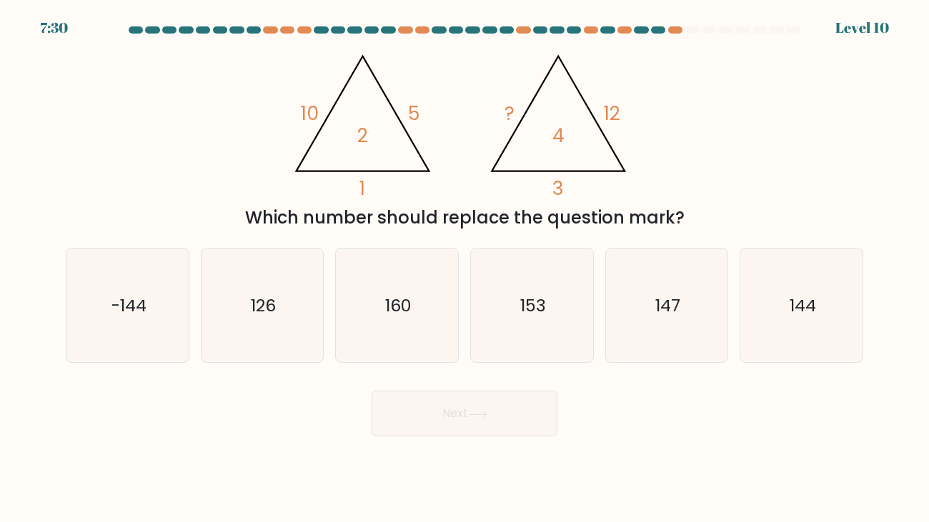
drag, startPoint x: 462, startPoint y: 412, endPoint x: 524, endPoint y: 418, distance: 61.8
click at [524, 418] on button "Next" at bounding box center [465, 414] width 186 height 46
click at [144, 318] on icon "-144" at bounding box center [128, 306] width 114 height 114
click at [464, 269] on input "a. -144" at bounding box center [464, 264] width 1 height 7
radio input "true"
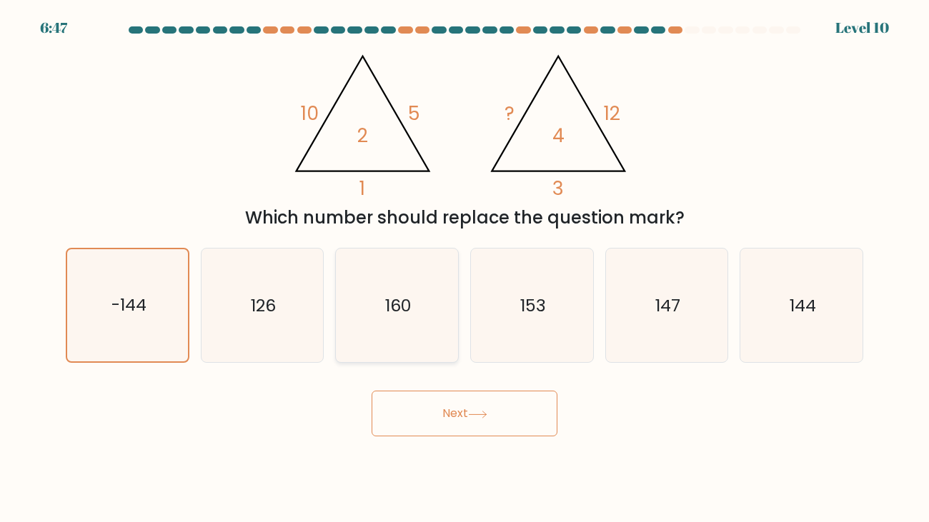
click at [390, 318] on icon "160" at bounding box center [397, 306] width 114 height 114
click at [464, 269] on input "c. 160" at bounding box center [464, 264] width 1 height 7
radio input "true"
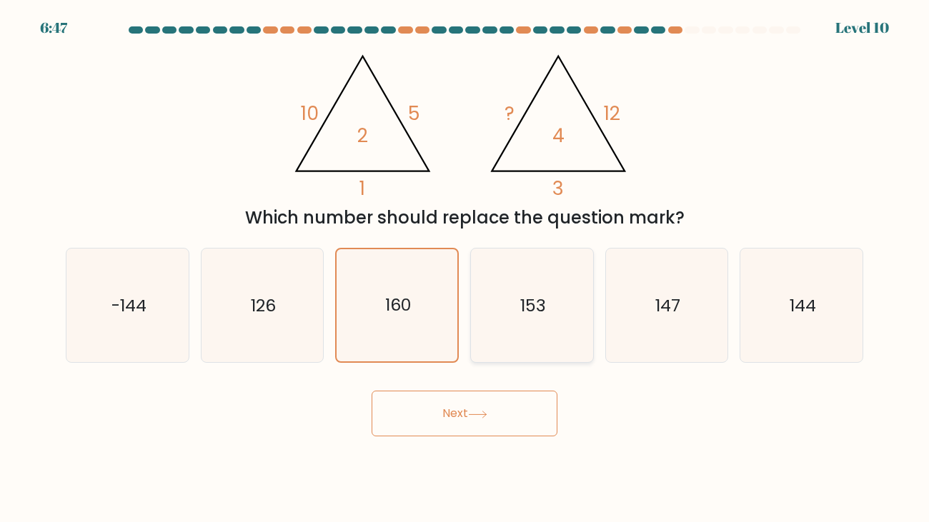
click at [559, 317] on icon "153" at bounding box center [532, 306] width 114 height 114
click at [465, 269] on input "d. 153" at bounding box center [464, 264] width 1 height 7
radio input "true"
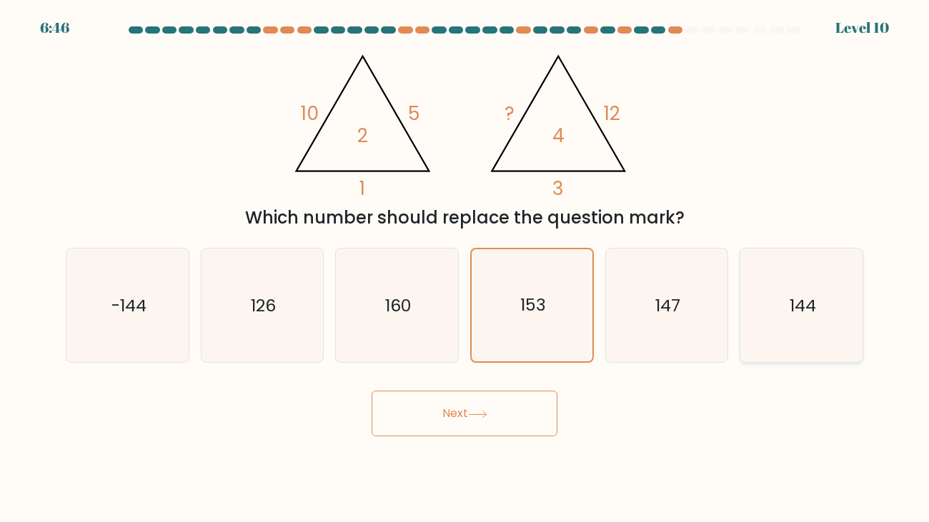
click at [744, 330] on icon "144" at bounding box center [801, 306] width 114 height 114
click at [465, 269] on input "f. 144" at bounding box center [464, 264] width 1 height 7
radio input "true"
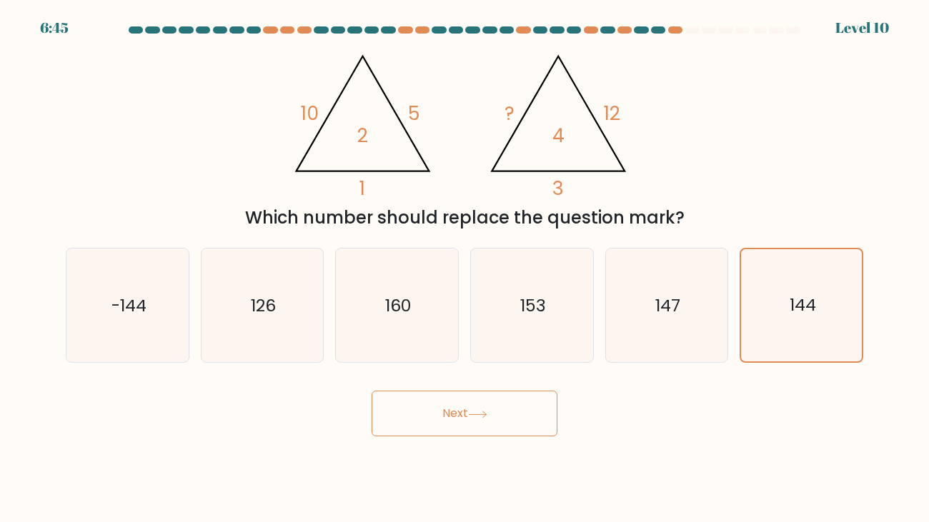
click at [395, 427] on button "Next" at bounding box center [465, 414] width 186 height 46
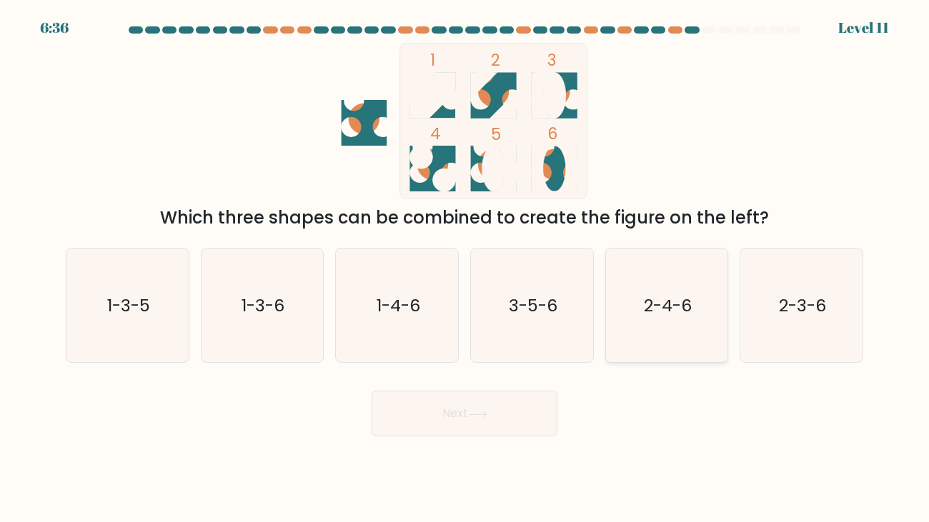
click at [661, 299] on text "2-4-6" at bounding box center [668, 306] width 48 height 24
click at [465, 269] on input "e. 2-4-6" at bounding box center [464, 264] width 1 height 7
radio input "true"
click at [459, 414] on button "Next" at bounding box center [465, 414] width 186 height 46
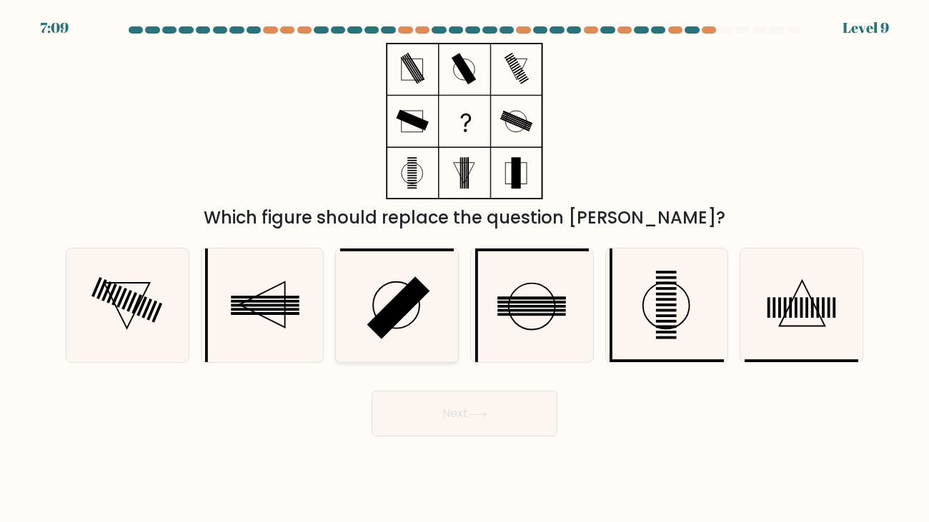
click at [406, 302] on rect at bounding box center [398, 307] width 63 height 63
click at [464, 269] on input "c." at bounding box center [464, 264] width 1 height 7
radio input "true"
click at [445, 422] on button "Next" at bounding box center [465, 414] width 186 height 46
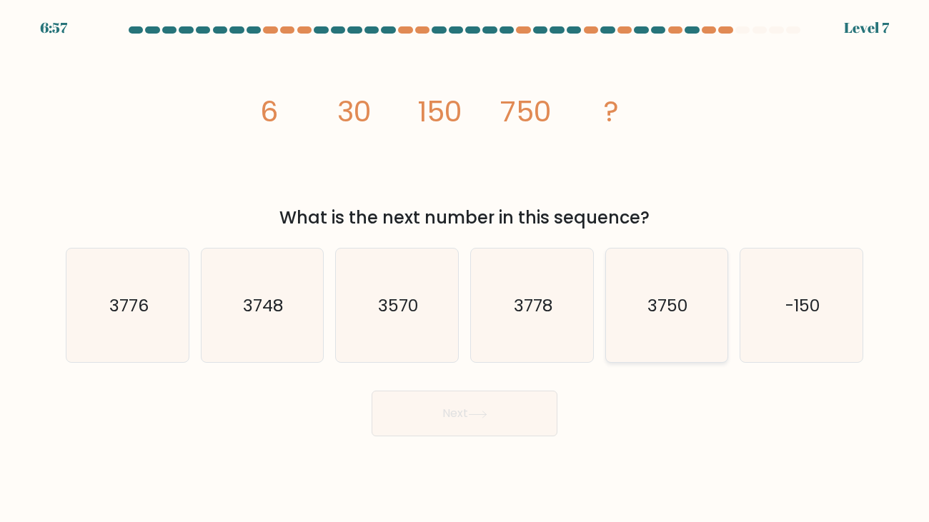
click at [664, 271] on icon "3750" at bounding box center [666, 306] width 114 height 114
click at [465, 269] on input "e. 3750" at bounding box center [464, 264] width 1 height 7
radio input "true"
click at [426, 414] on button "Next" at bounding box center [465, 414] width 186 height 46
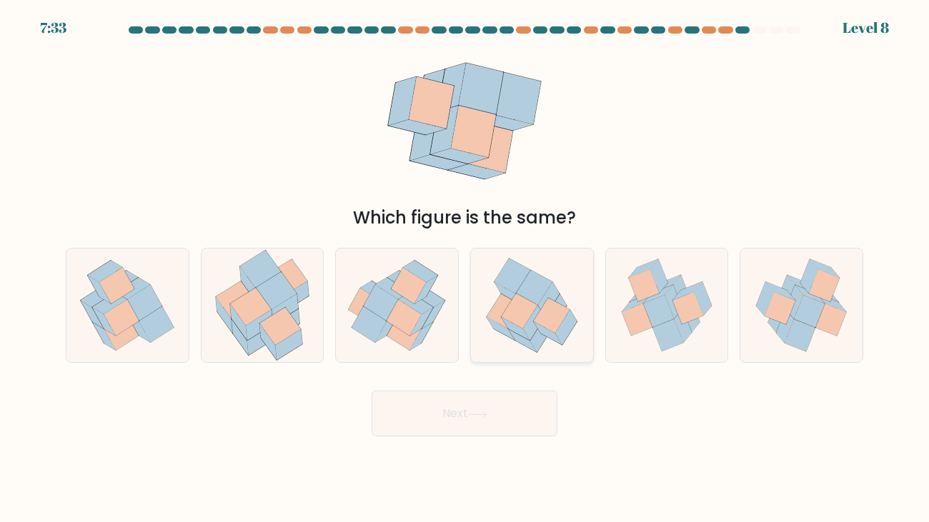
click at [547, 293] on icon at bounding box center [548, 299] width 21 height 35
click at [465, 269] on input "d." at bounding box center [464, 264] width 1 height 7
radio input "true"
click at [509, 421] on button "Next" at bounding box center [465, 414] width 186 height 46
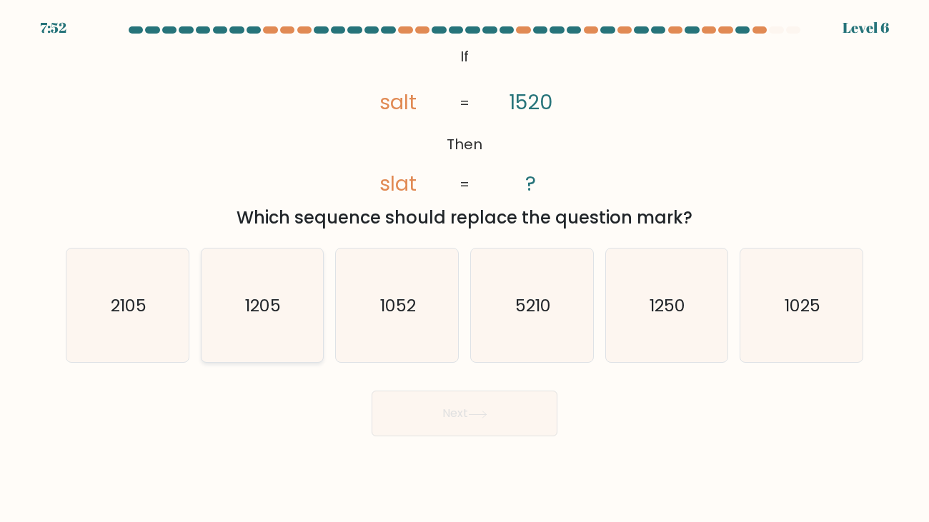
click at [289, 294] on icon "1205" at bounding box center [262, 306] width 114 height 114
click at [464, 269] on input "b. 1205" at bounding box center [464, 264] width 1 height 7
radio input "true"
click at [399, 404] on button "Next" at bounding box center [465, 414] width 186 height 46
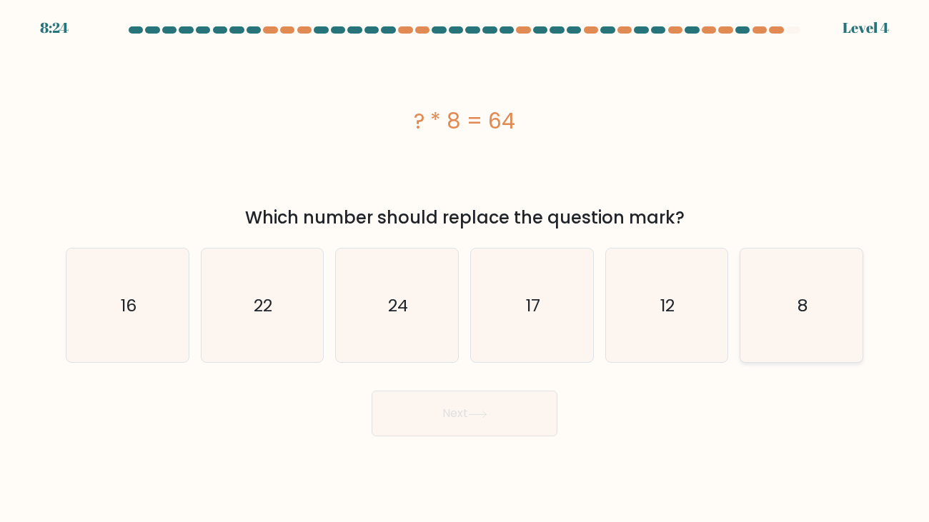
click at [824, 276] on icon "8" at bounding box center [801, 306] width 114 height 114
click at [465, 269] on input "f. 8" at bounding box center [464, 264] width 1 height 7
radio input "true"
click at [464, 423] on button "Next" at bounding box center [465, 414] width 186 height 46
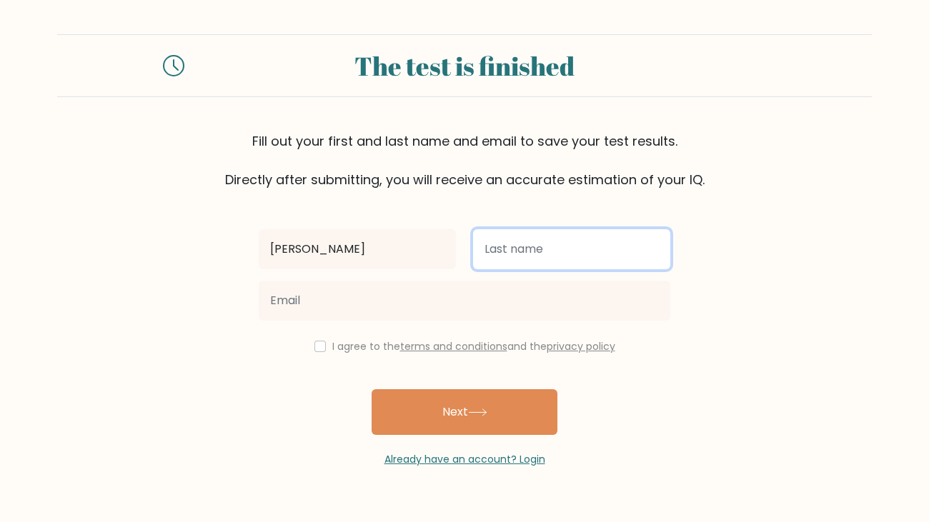
click at [525, 256] on input "text" at bounding box center [571, 249] width 197 height 40
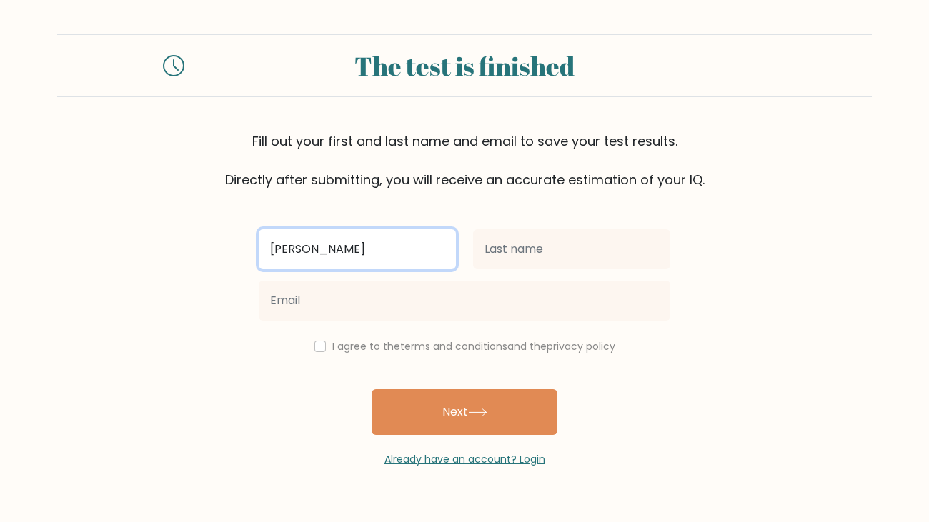
drag, startPoint x: 334, startPoint y: 250, endPoint x: 442, endPoint y: 250, distance: 107.2
click at [442, 250] on input "guilherme ozzy paulino ferraz" at bounding box center [357, 249] width 197 height 40
type input "guilherme"
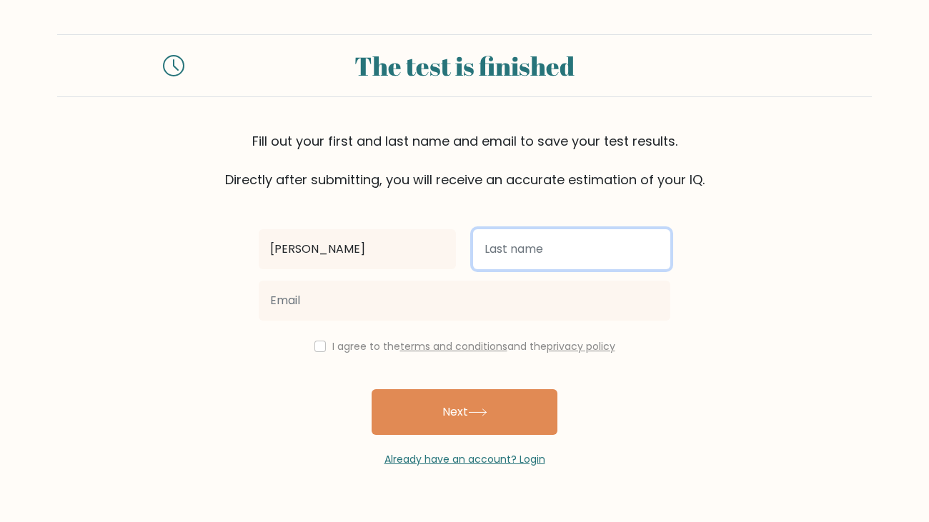
click at [582, 255] on input "text" at bounding box center [571, 249] width 197 height 40
type input "ferraz"
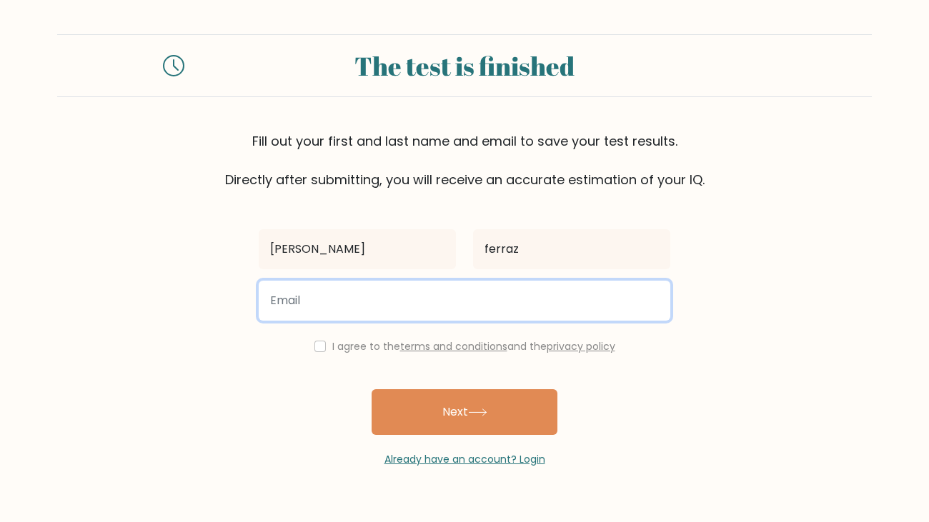
click at [399, 285] on input "email" at bounding box center [465, 301] width 412 height 40
type input "guiozzyferraz@gmail.com"
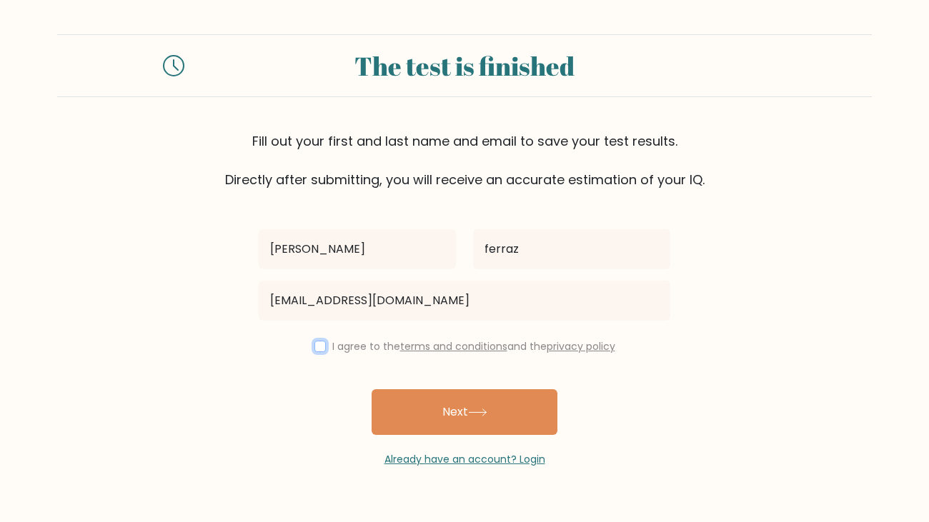
click at [314, 344] on input "checkbox" at bounding box center [319, 346] width 11 height 11
checkbox input "true"
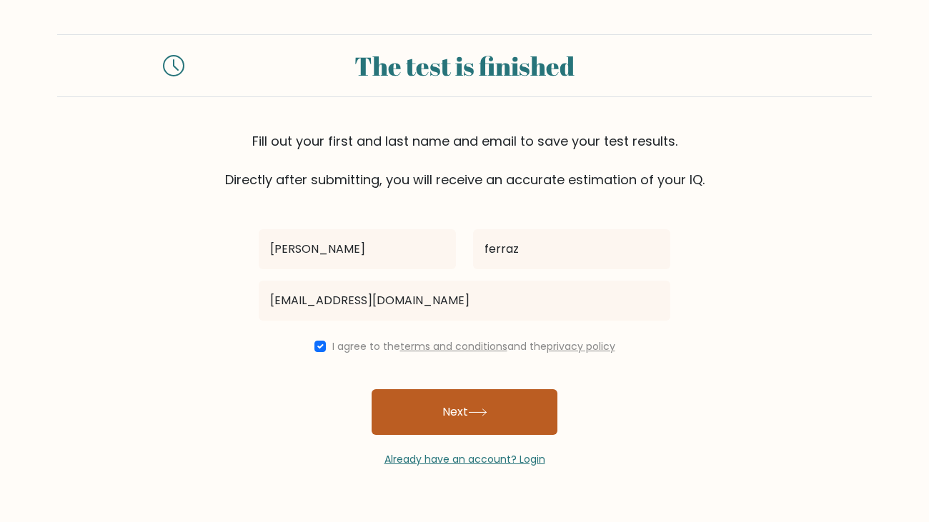
click at [429, 412] on button "Next" at bounding box center [465, 412] width 186 height 46
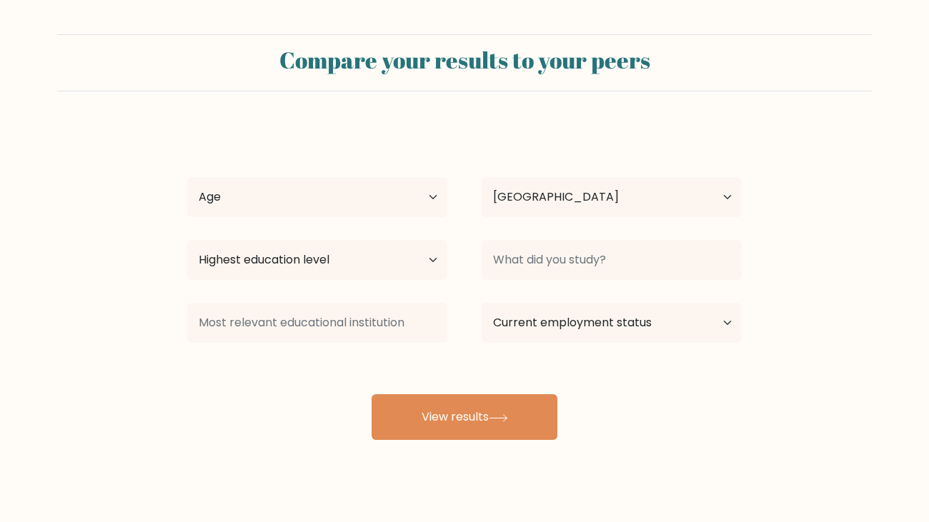
select select "BR"
click at [354, 194] on select "Age Under 18 years old 18-24 years old 25-34 years old 35-44 years old 45-54 ye…" at bounding box center [317, 197] width 260 height 40
select select "min_18"
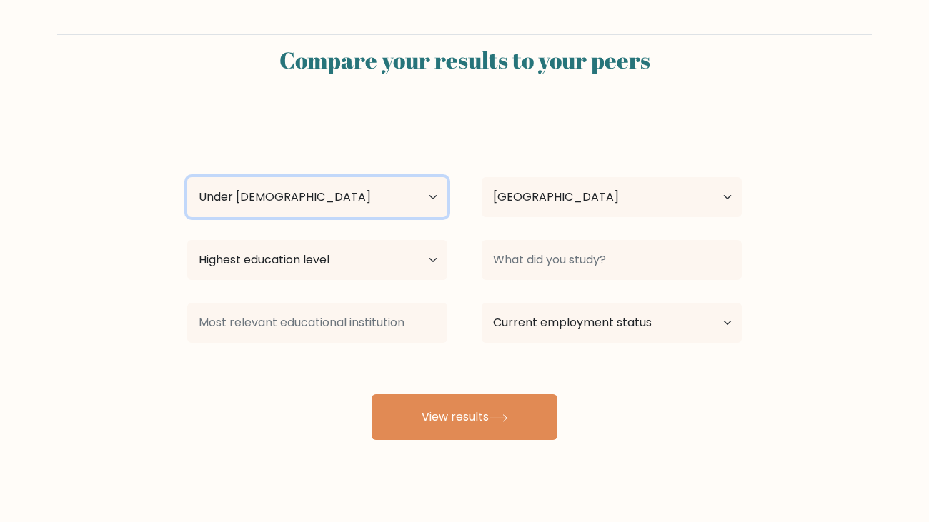
click at [187, 177] on select "Age Under 18 years old 18-24 years old 25-34 years old 35-44 years old 45-54 ye…" at bounding box center [317, 197] width 260 height 40
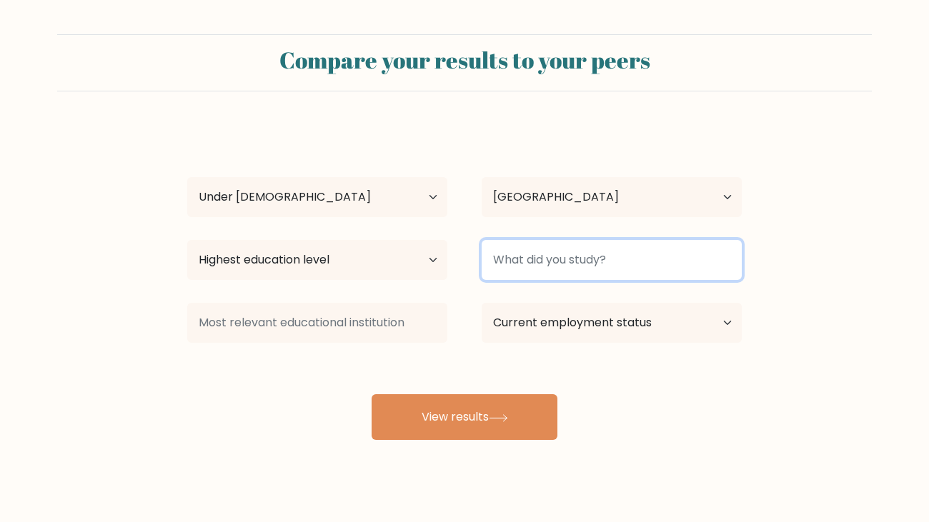
click at [524, 256] on input at bounding box center [612, 260] width 260 height 40
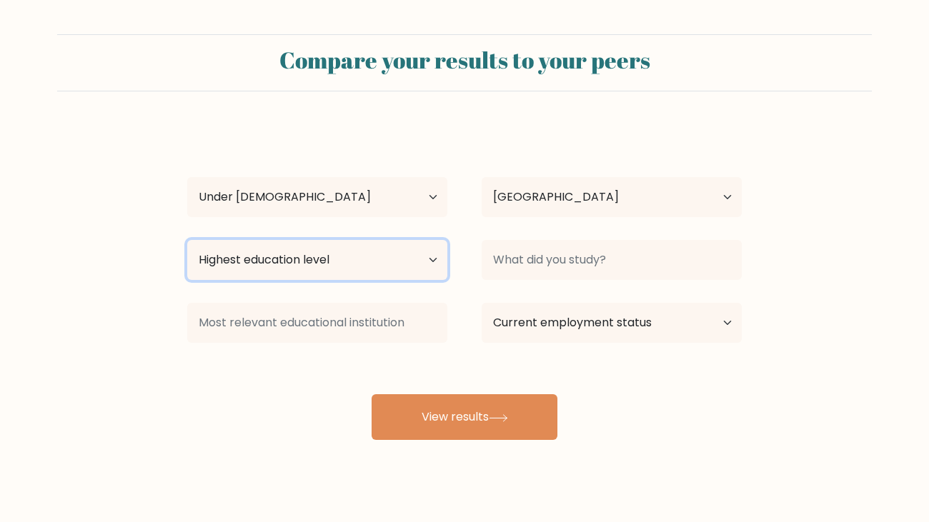
click at [352, 269] on select "Highest education level No schooling Primary Lower Secondary Upper Secondary Oc…" at bounding box center [317, 260] width 260 height 40
select select "lower_secondary"
click at [187, 240] on select "Highest education level No schooling Primary Lower Secondary Upper Secondary Oc…" at bounding box center [317, 260] width 260 height 40
click at [387, 276] on select "Highest education level No schooling Primary Lower Secondary Upper Secondary Oc…" at bounding box center [317, 260] width 260 height 40
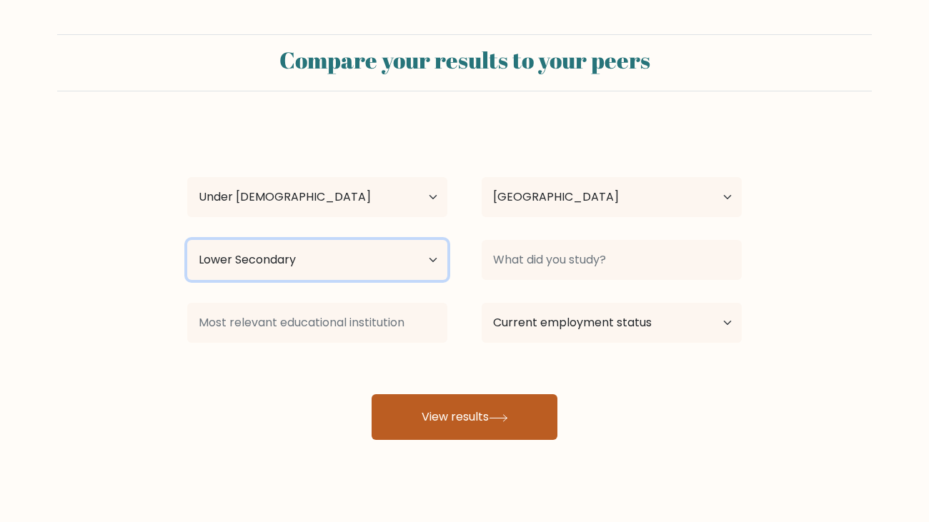
click at [187, 240] on select "Highest education level No schooling Primary Lower Secondary Upper Secondary Oc…" at bounding box center [317, 260] width 260 height 40
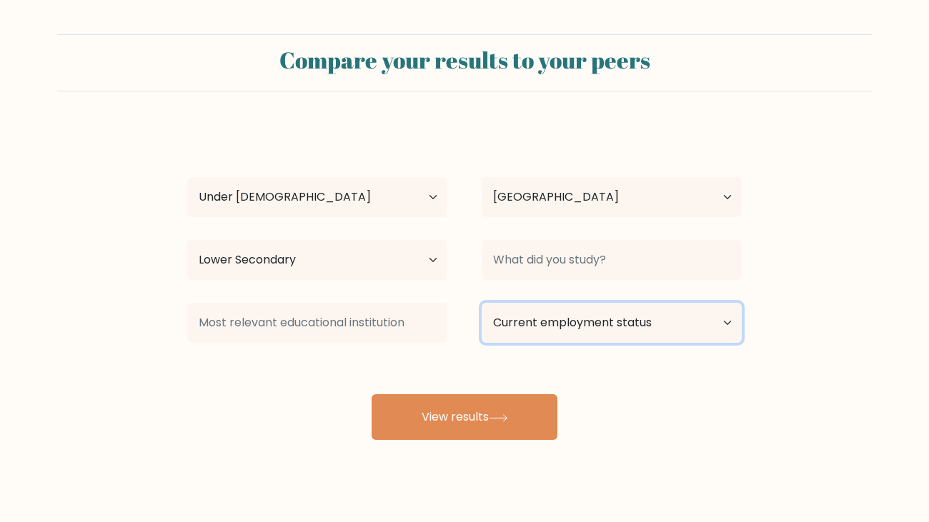
click at [589, 316] on select "Current employment status Employed Student Retired Other / prefer not to answer" at bounding box center [612, 323] width 260 height 40
select select "student"
click at [482, 303] on select "Current employment status Employed Student Retired Other / prefer not to answer" at bounding box center [612, 323] width 260 height 40
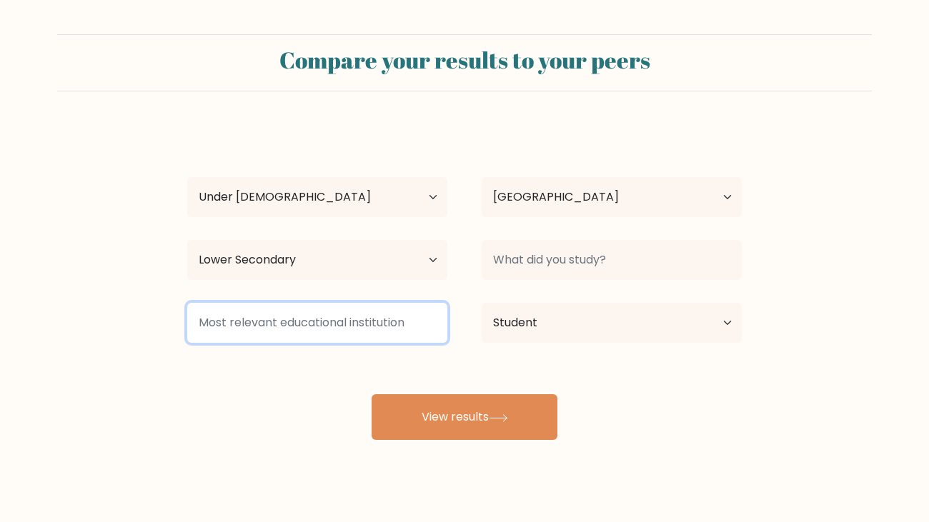
click at [384, 324] on input at bounding box center [317, 323] width 260 height 40
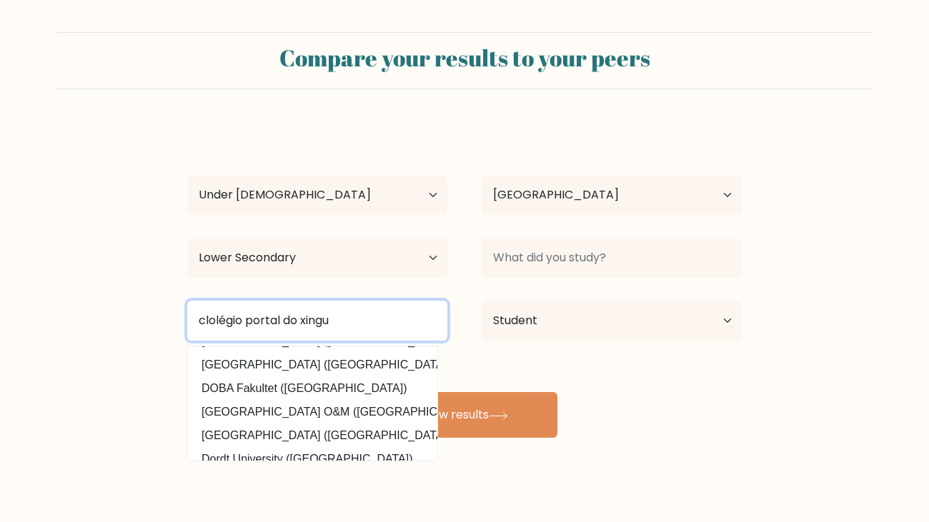
scroll to position [90, 0]
type input "clolégio portal do xingu"
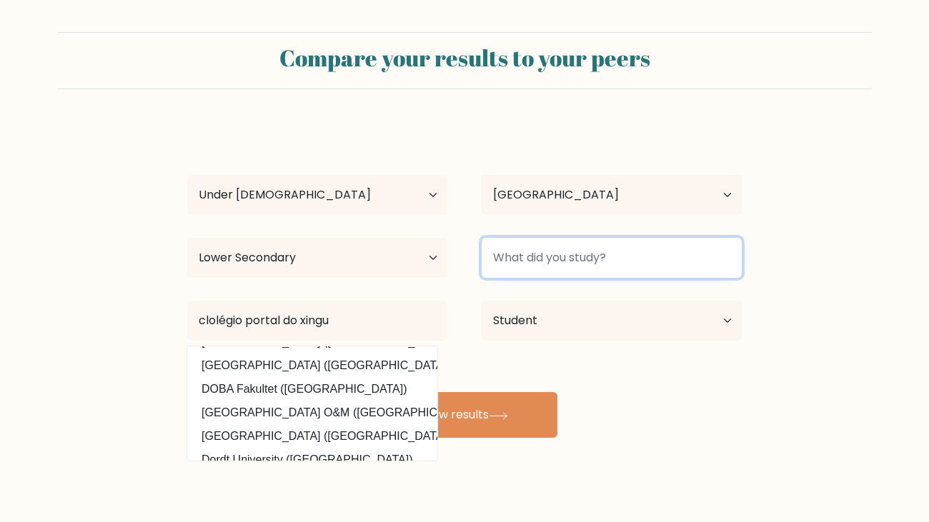
click at [582, 256] on input at bounding box center [612, 258] width 260 height 40
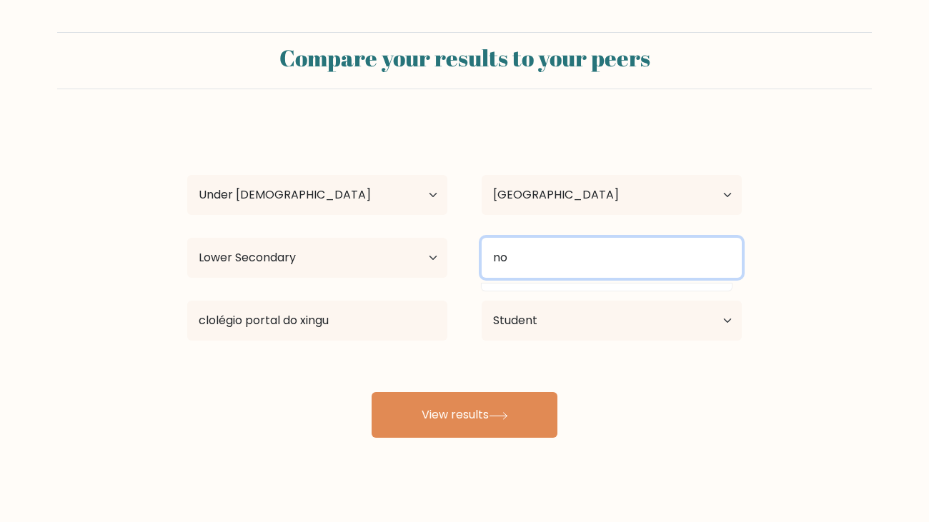
type input "n"
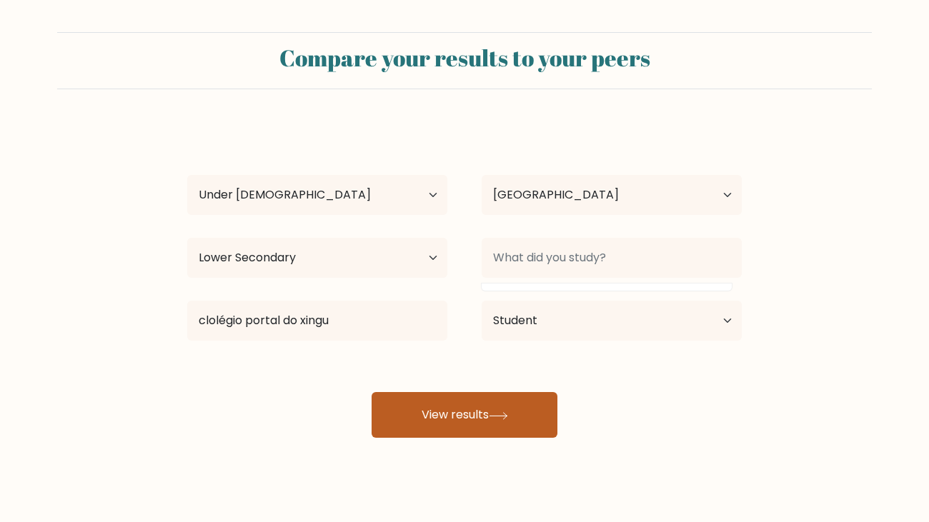
click at [401, 409] on button "View results" at bounding box center [465, 415] width 186 height 46
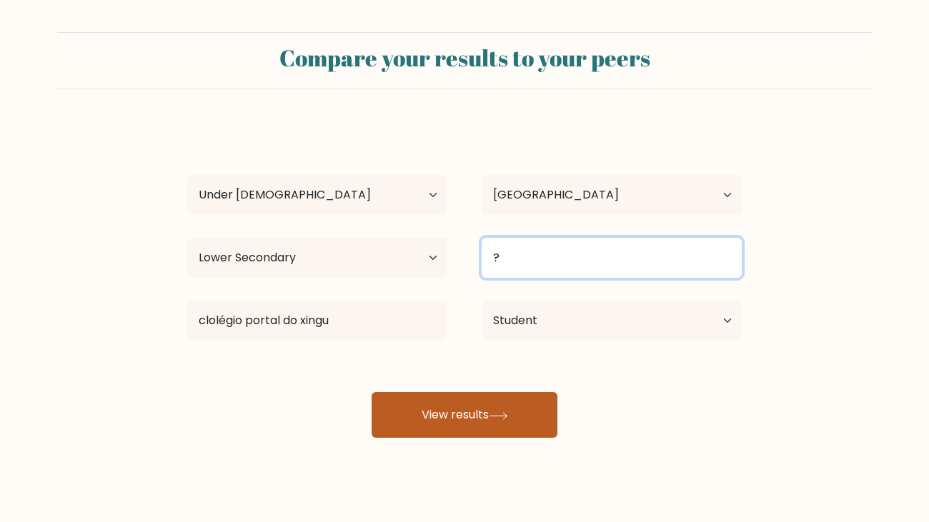
type input "?"
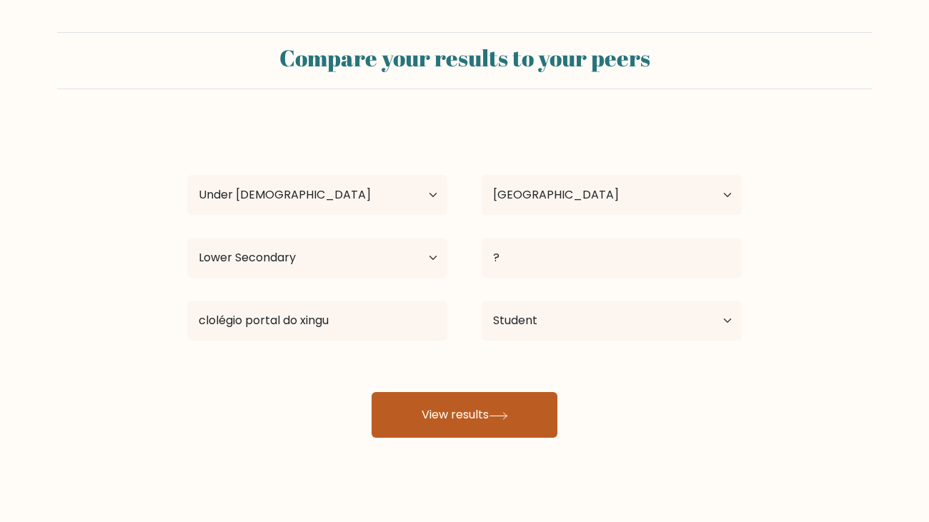
click at [467, 430] on button "View results" at bounding box center [465, 415] width 186 height 46
